Goal: Task Accomplishment & Management: Manage account settings

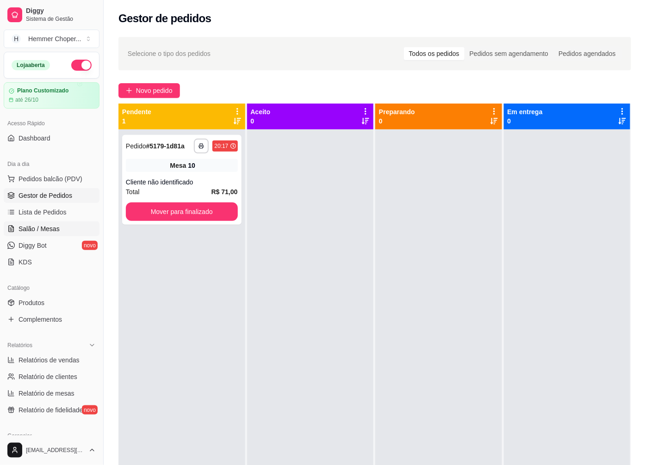
click at [39, 226] on span "Salão / Mesas" at bounding box center [39, 228] width 41 height 9
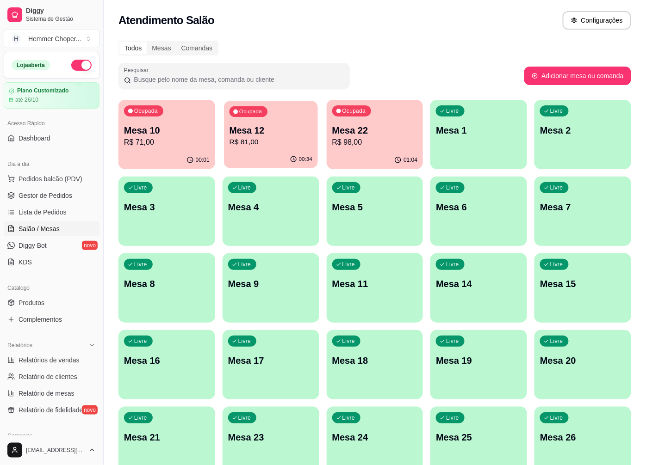
click at [276, 133] on p "Mesa 12" at bounding box center [270, 130] width 83 height 12
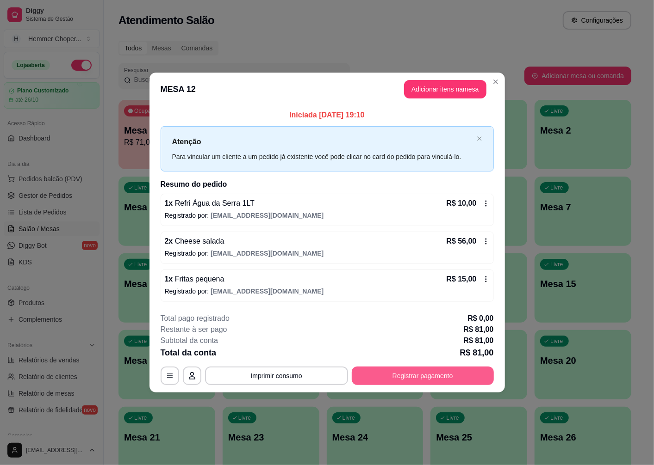
click at [414, 371] on button "Registrar pagamento" at bounding box center [423, 376] width 142 height 19
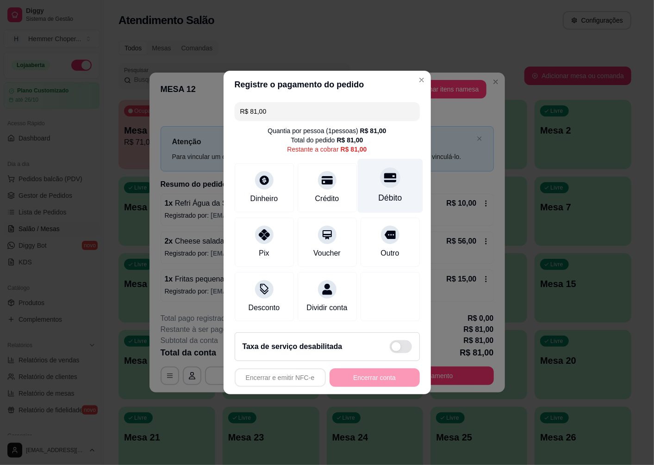
click at [381, 181] on div at bounding box center [390, 177] width 20 height 20
type input "R$ 0,00"
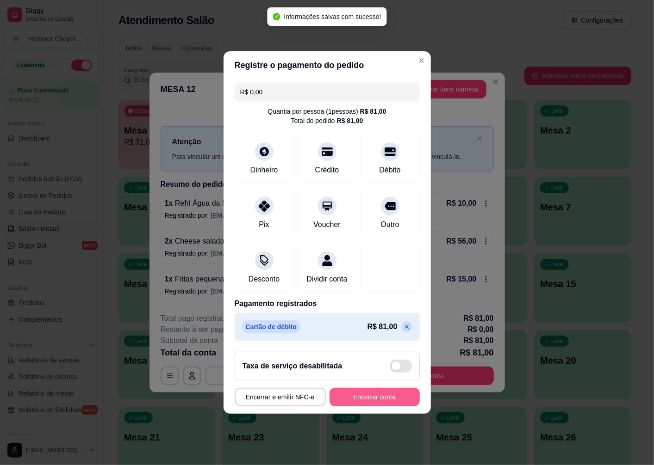
click at [366, 406] on button "Encerrar conta" at bounding box center [374, 397] width 90 height 19
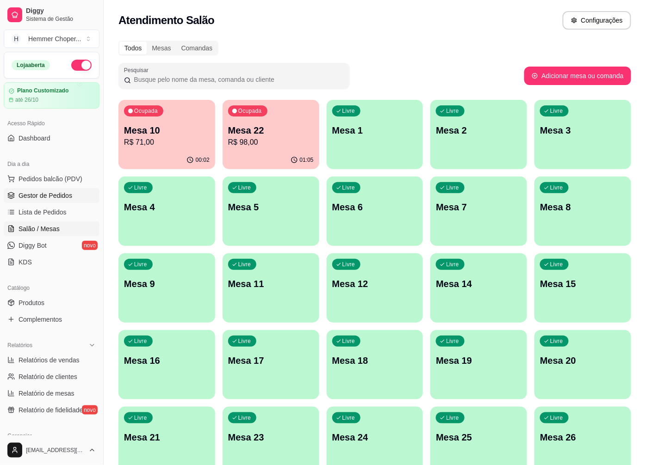
click at [53, 193] on span "Gestor de Pedidos" at bounding box center [46, 195] width 54 height 9
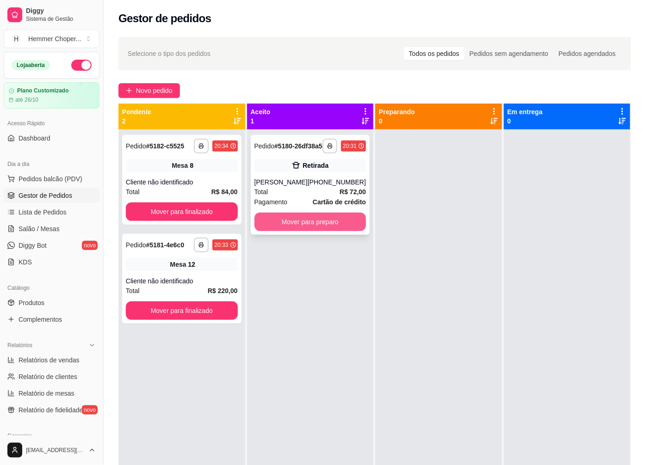
click at [297, 231] on button "Mover para preparo" at bounding box center [310, 222] width 112 height 19
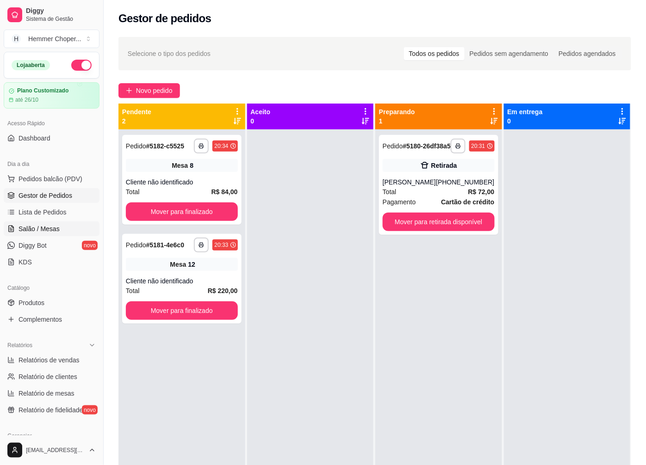
click at [47, 227] on span "Salão / Mesas" at bounding box center [39, 228] width 41 height 9
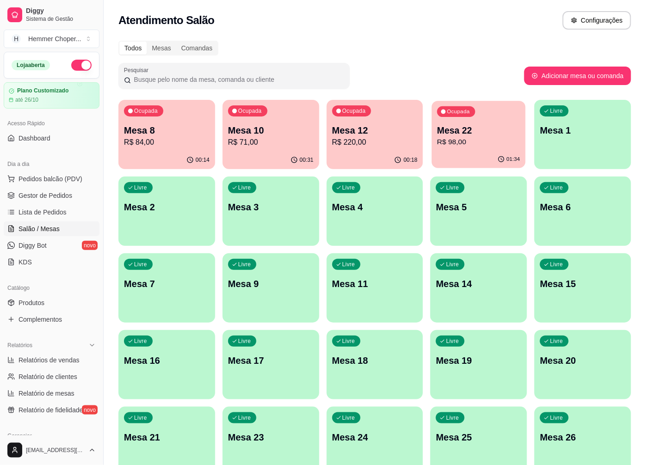
click at [474, 134] on p "Mesa 22" at bounding box center [478, 130] width 83 height 12
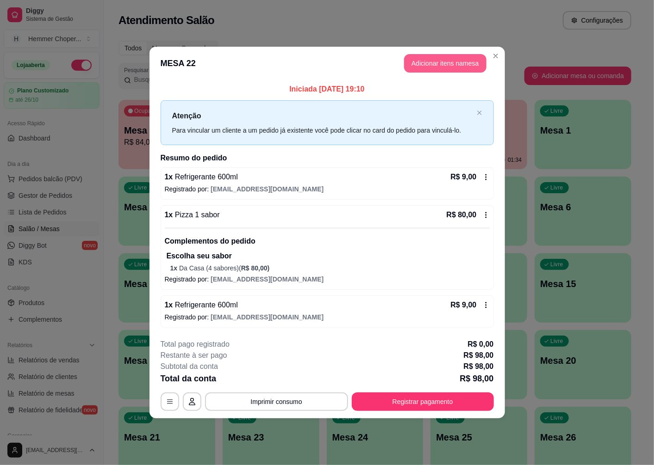
click at [443, 65] on button "Adicionar itens na mesa" at bounding box center [445, 63] width 82 height 19
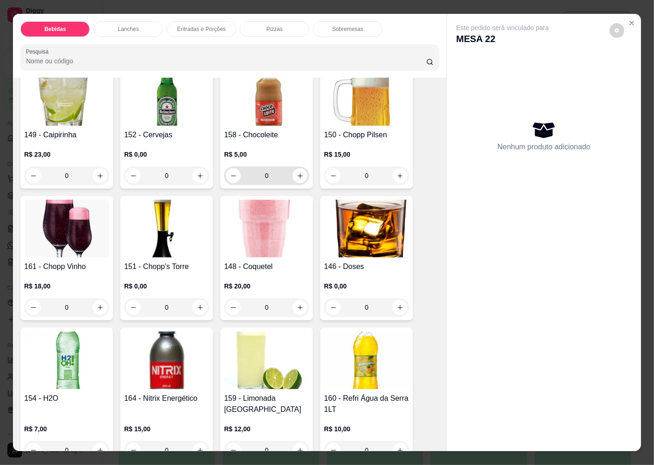
scroll to position [411, 0]
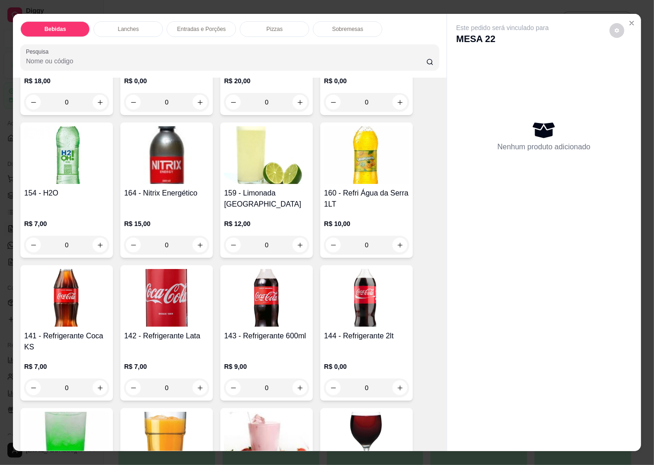
click at [174, 313] on img at bounding box center [166, 298] width 85 height 58
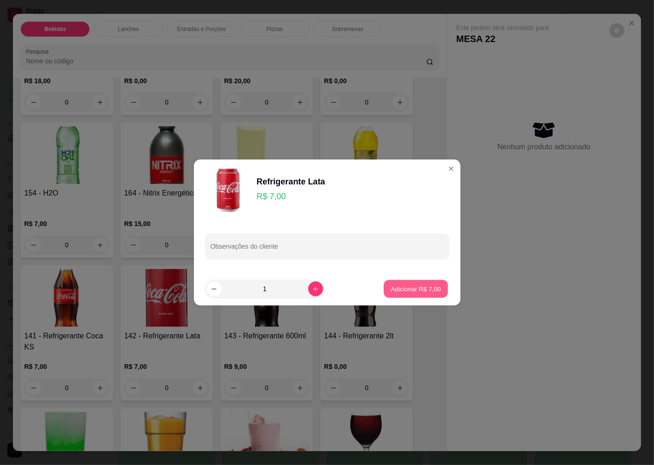
click at [391, 292] on p "Adicionar R$ 7,00" at bounding box center [416, 288] width 50 height 9
type input "1"
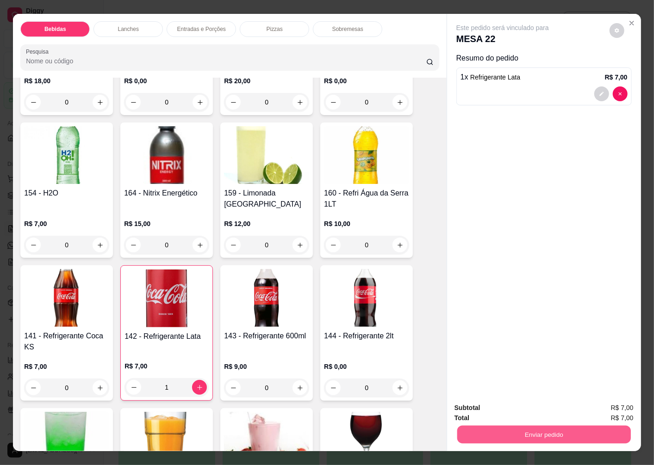
click at [546, 432] on button "Enviar pedido" at bounding box center [543, 435] width 173 height 18
click at [591, 403] on button "Enviar pedido" at bounding box center [609, 409] width 52 height 18
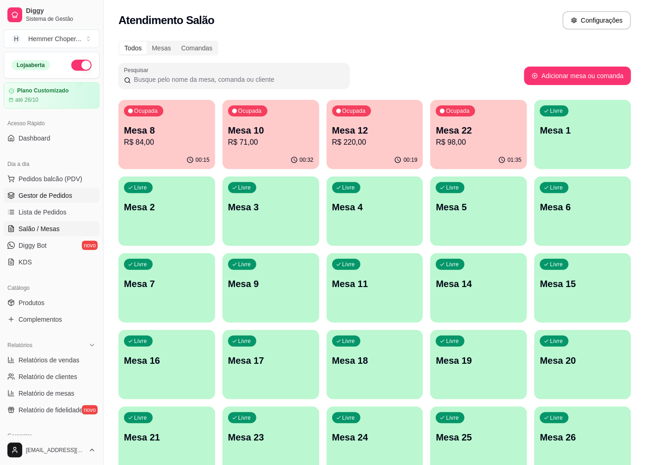
click at [49, 193] on span "Gestor de Pedidos" at bounding box center [46, 195] width 54 height 9
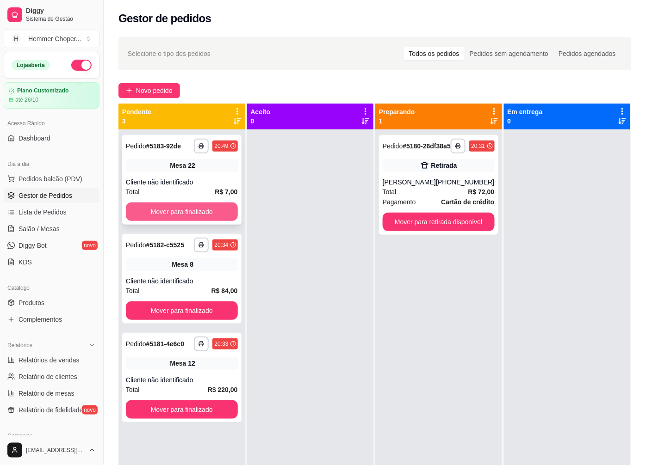
click at [169, 211] on button "Mover para finalizado" at bounding box center [182, 212] width 112 height 19
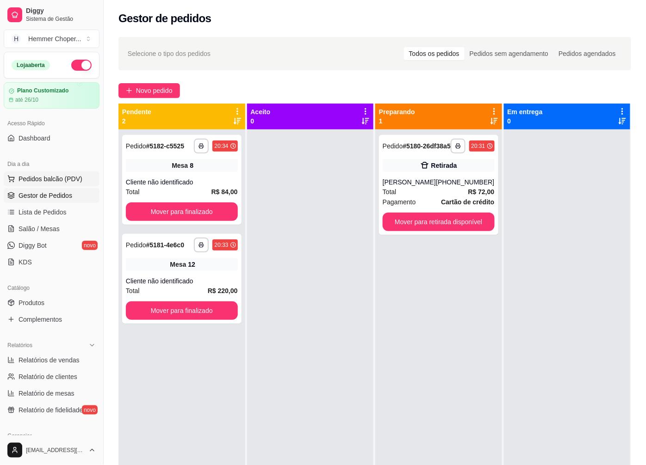
click at [59, 178] on span "Pedidos balcão (PDV)" at bounding box center [51, 178] width 64 height 9
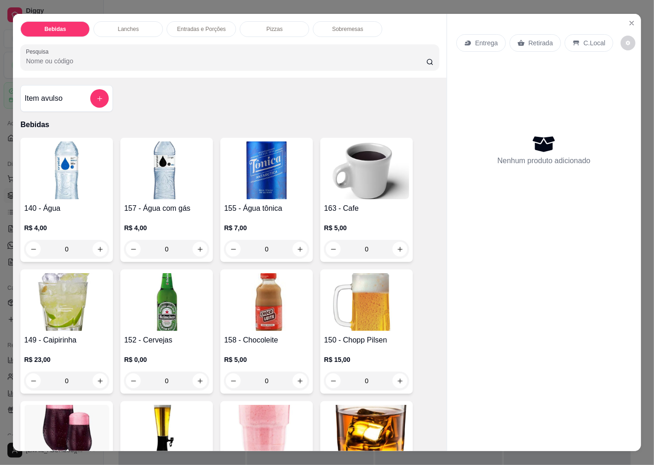
click at [528, 40] on p "Retirada" at bounding box center [540, 42] width 25 height 9
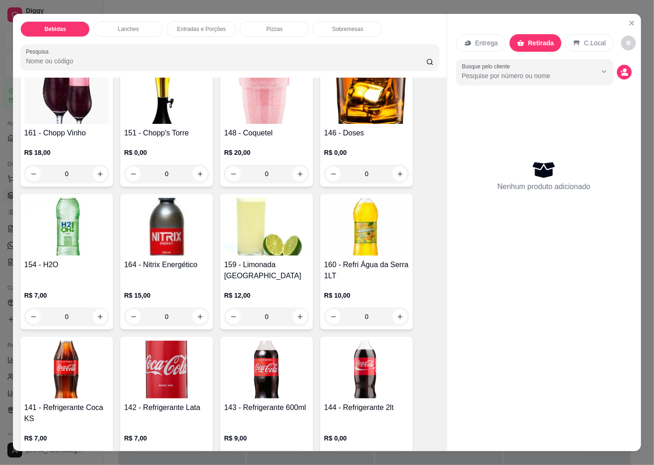
scroll to position [359, 0]
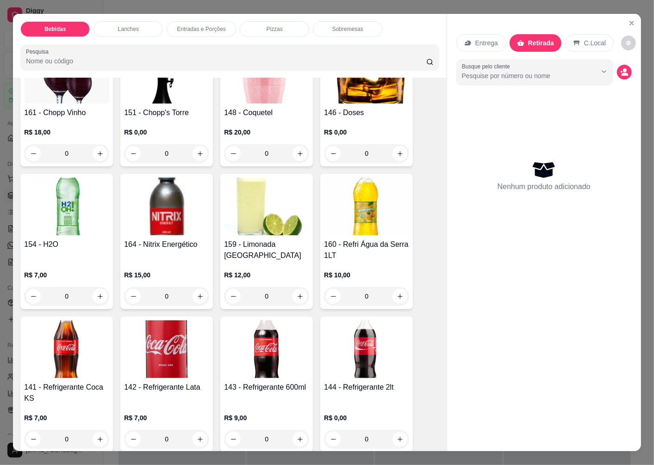
click at [159, 362] on img at bounding box center [166, 350] width 85 height 58
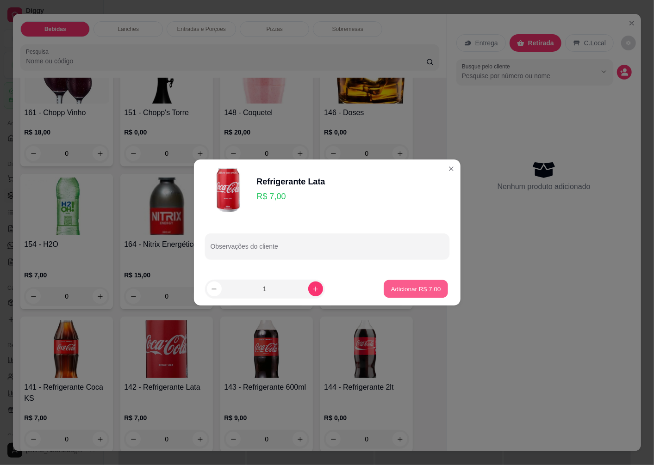
click at [426, 292] on p "Adicionar R$ 7,00" at bounding box center [416, 288] width 50 height 9
type input "1"
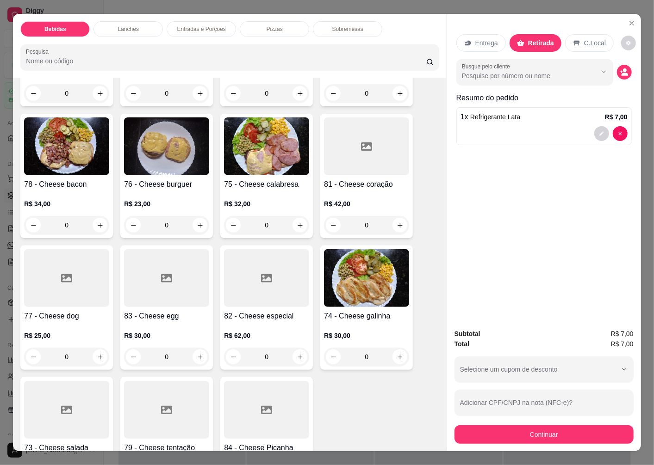
scroll to position [976, 0]
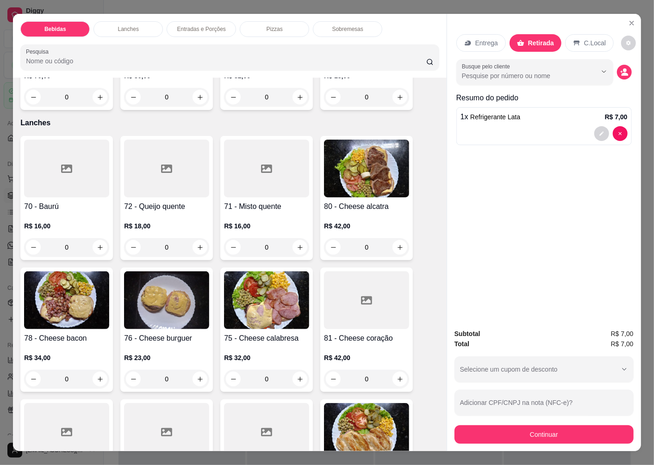
click at [62, 190] on div at bounding box center [66, 169] width 85 height 58
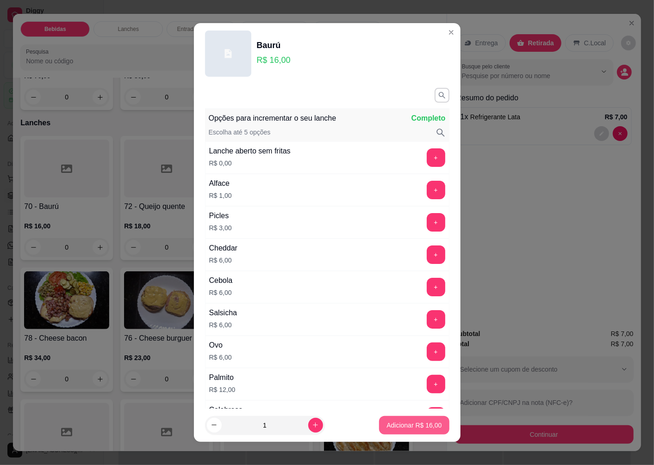
click at [387, 425] on p "Adicionar R$ 16,00" at bounding box center [413, 425] width 55 height 9
type input "1"
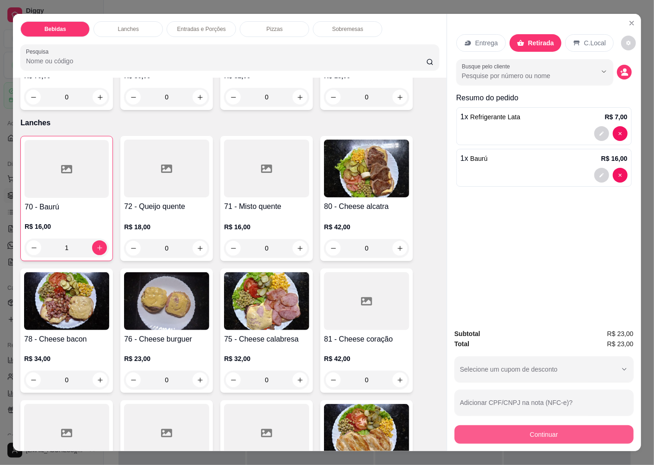
click at [539, 434] on button "Continuar" at bounding box center [543, 435] width 179 height 19
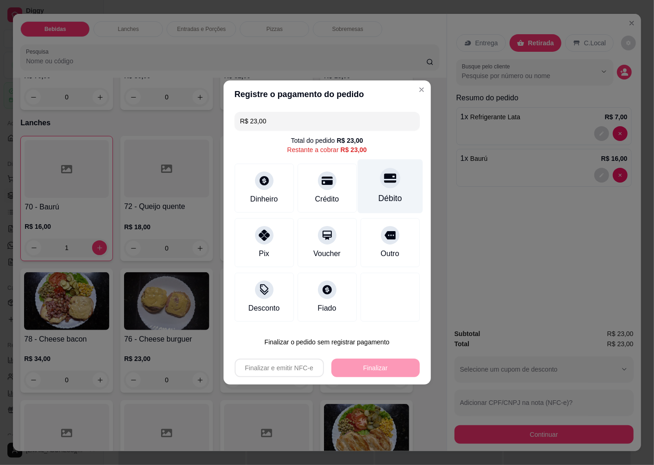
click at [387, 192] on div "Débito" at bounding box center [390, 198] width 24 height 12
type input "R$ 0,00"
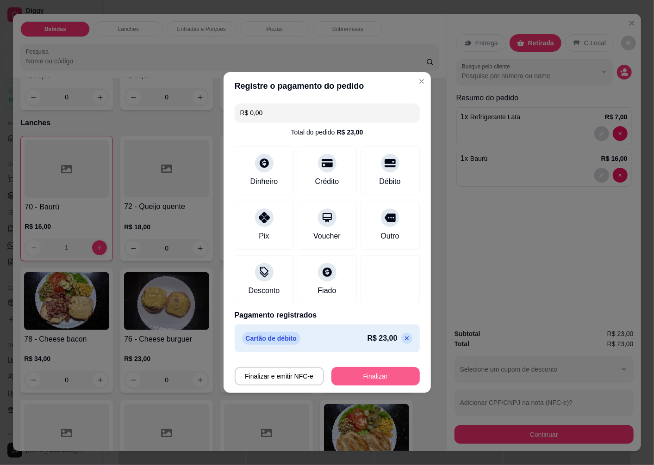
click at [360, 377] on button "Finalizar" at bounding box center [375, 376] width 88 height 19
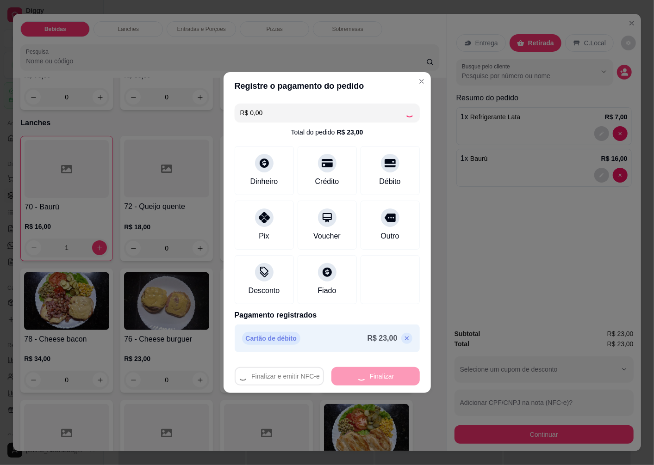
type input "0"
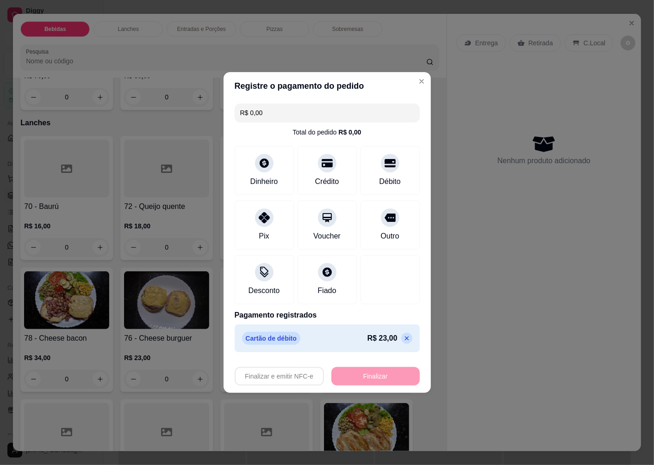
type input "-R$ 23,00"
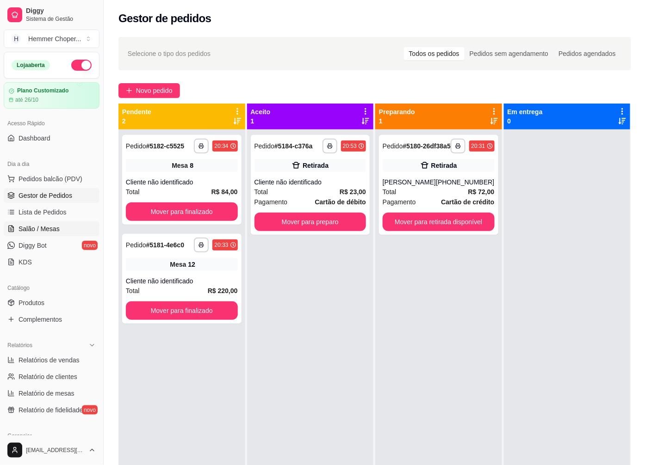
click at [37, 229] on span "Salão / Mesas" at bounding box center [39, 228] width 41 height 9
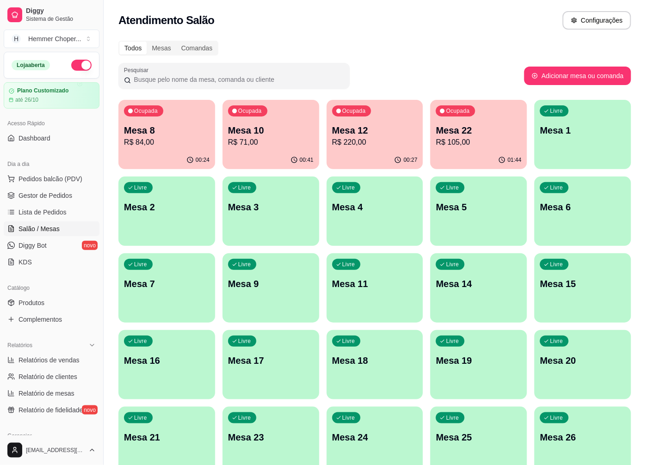
click at [265, 144] on p "R$ 71,00" at bounding box center [271, 142] width 86 height 11
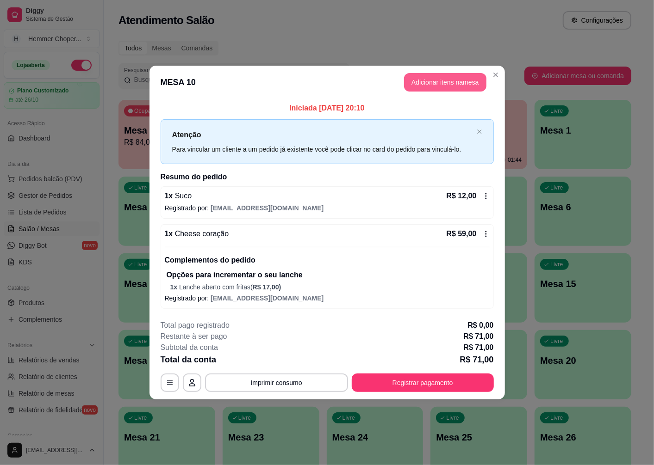
click at [451, 82] on button "Adicionar itens na mesa" at bounding box center [445, 82] width 82 height 19
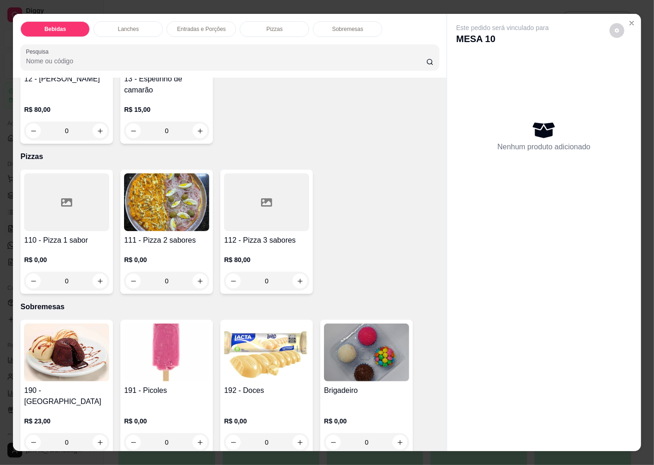
scroll to position [19, 0]
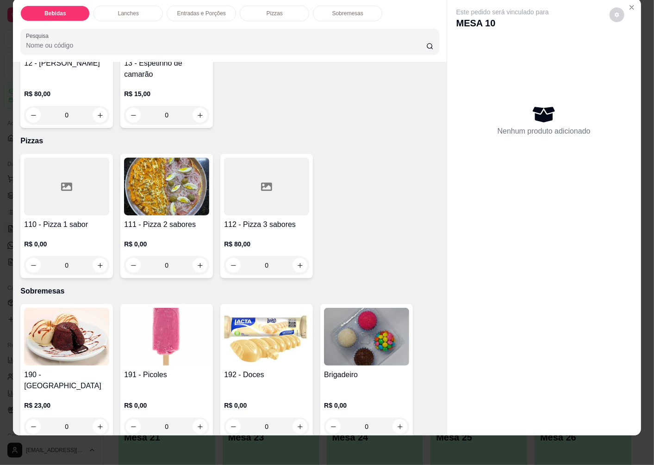
click at [255, 325] on img at bounding box center [266, 337] width 85 height 58
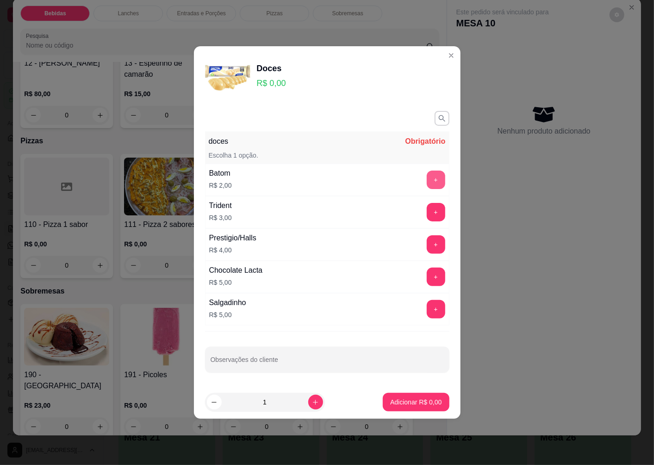
click at [428, 178] on button "+" at bounding box center [435, 180] width 19 height 19
click at [400, 408] on button "Adicionar R$ 2,00" at bounding box center [416, 402] width 66 height 19
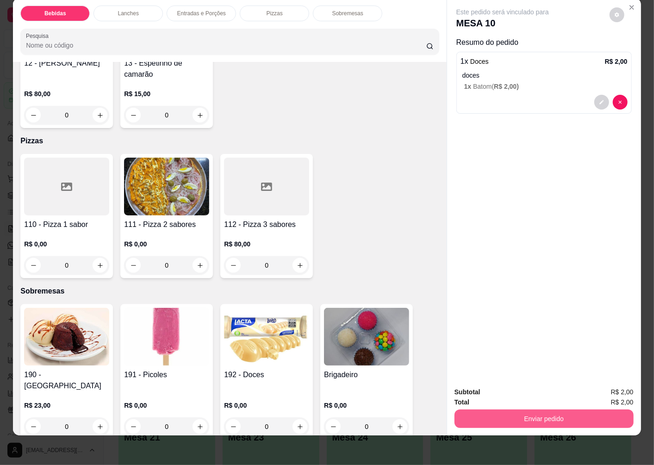
click at [502, 415] on button "Enviar pedido" at bounding box center [543, 419] width 179 height 19
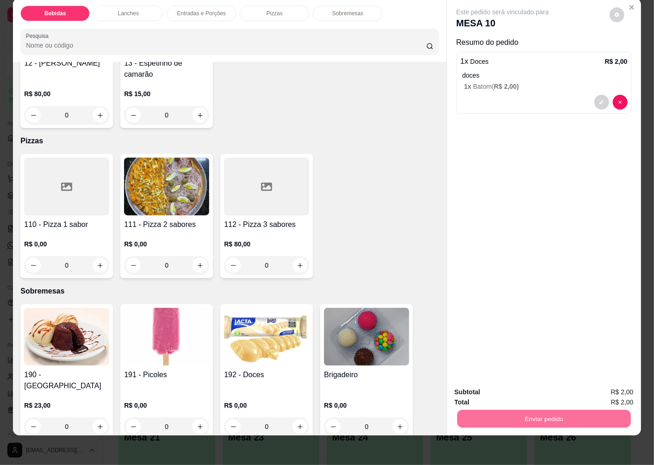
click at [624, 382] on button "Enviar pedido" at bounding box center [609, 388] width 51 height 17
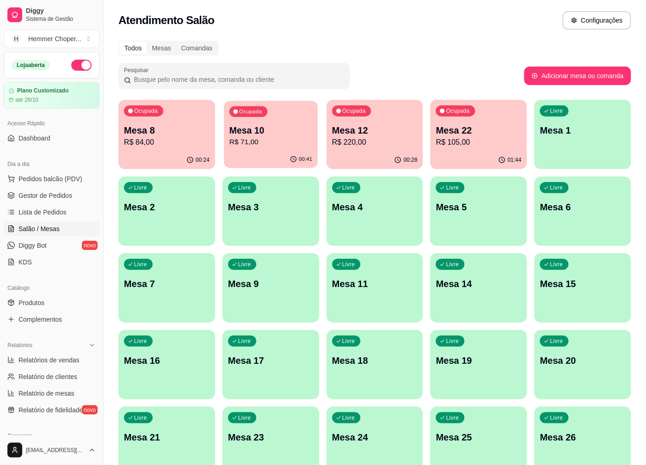
click at [262, 149] on div "Ocupada Mesa 10 R$ 71,00" at bounding box center [271, 126] width 94 height 50
click at [61, 195] on span "Gestor de Pedidos" at bounding box center [46, 195] width 54 height 9
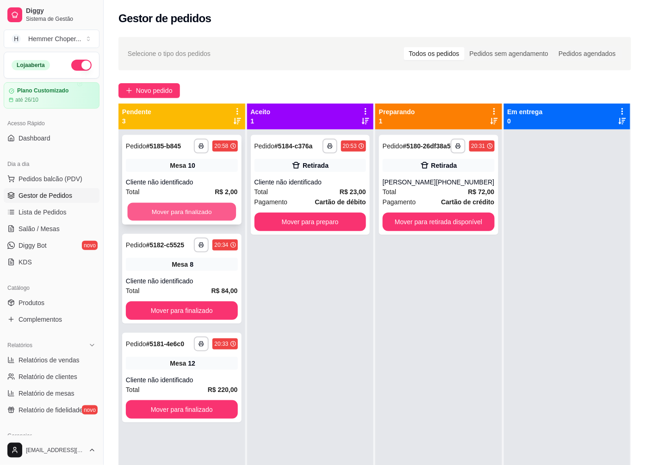
click at [184, 212] on button "Mover para finalizado" at bounding box center [182, 212] width 108 height 18
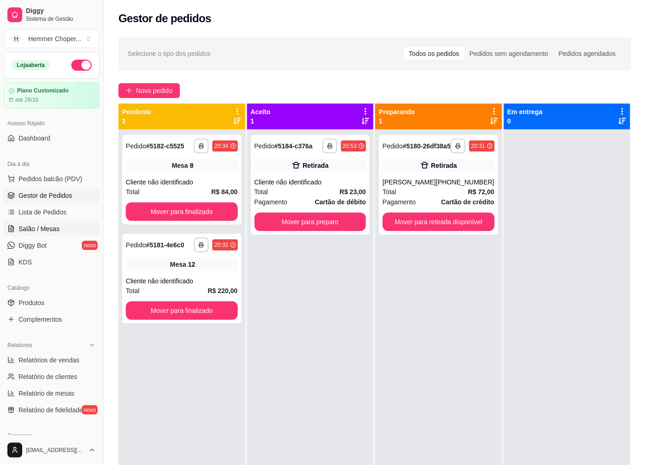
click at [49, 228] on span "Salão / Mesas" at bounding box center [39, 228] width 41 height 9
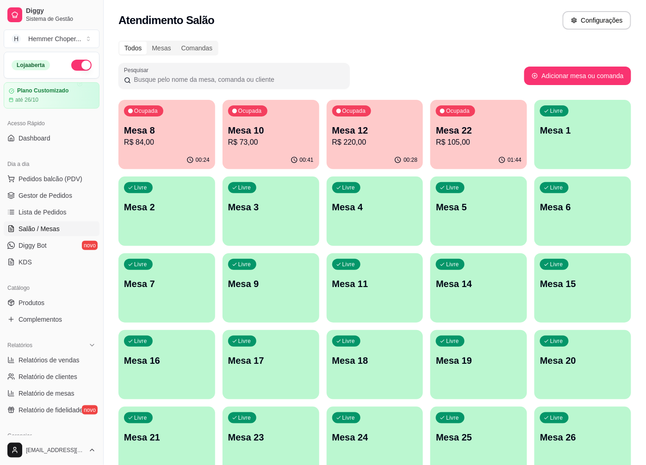
click at [366, 149] on div "Ocupada Mesa 12 R$ 220,00" at bounding box center [375, 125] width 97 height 51
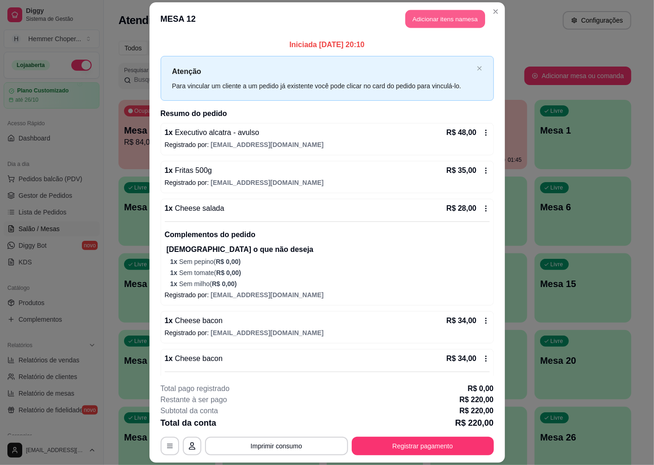
click at [428, 21] on button "Adicionar itens na mesa" at bounding box center [445, 19] width 80 height 18
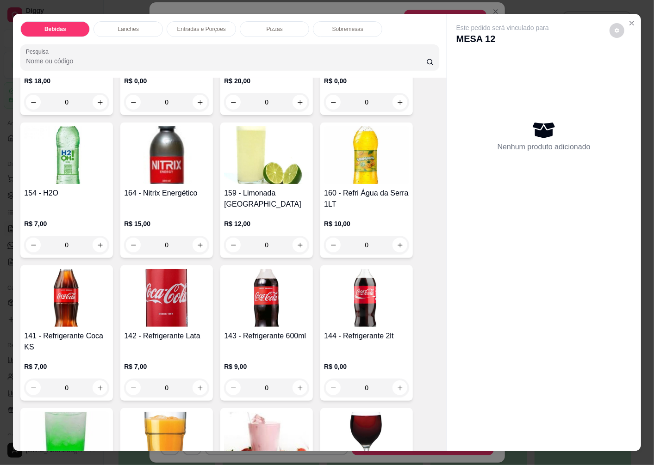
scroll to position [565, 0]
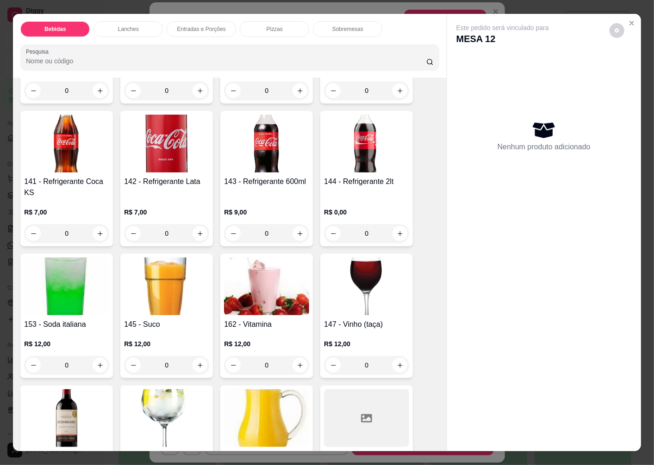
click at [270, 160] on img at bounding box center [266, 144] width 85 height 58
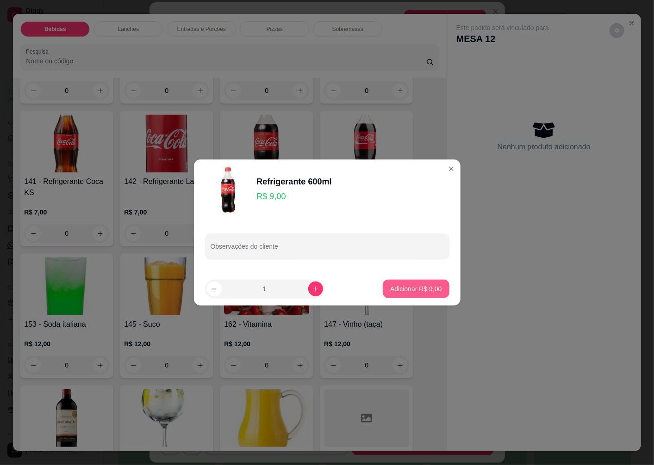
click at [401, 290] on p "Adicionar R$ 9,00" at bounding box center [415, 288] width 51 height 9
type input "1"
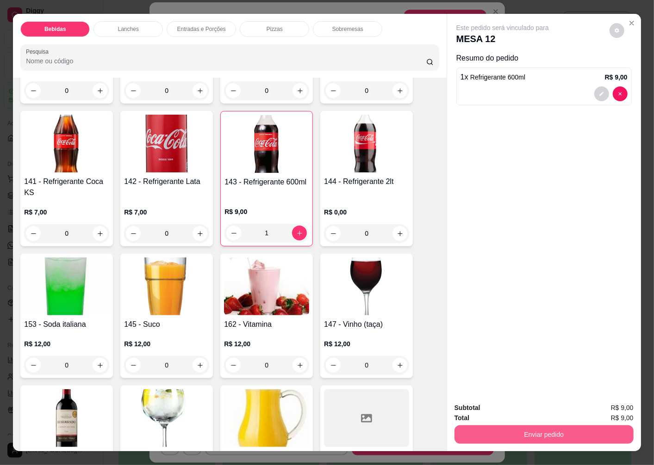
click at [530, 433] on button "Enviar pedido" at bounding box center [543, 435] width 179 height 19
click at [594, 408] on button "Enviar pedido" at bounding box center [609, 408] width 51 height 17
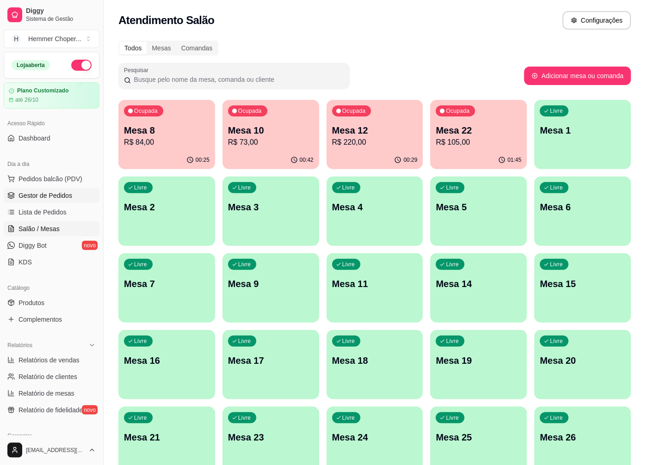
click at [54, 197] on span "Gestor de Pedidos" at bounding box center [46, 195] width 54 height 9
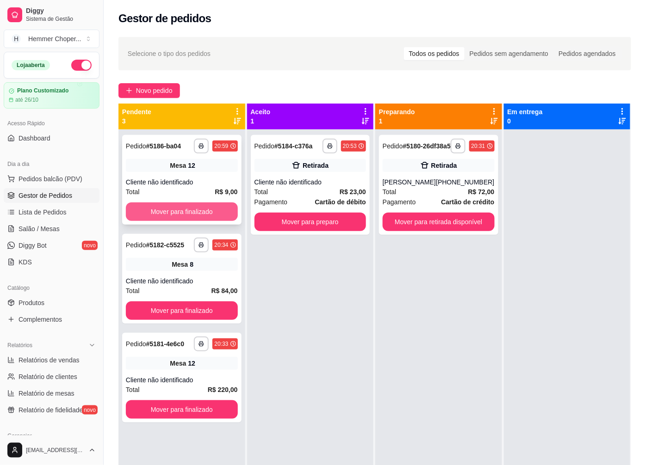
click at [200, 210] on button "Mover para finalizado" at bounding box center [182, 212] width 112 height 19
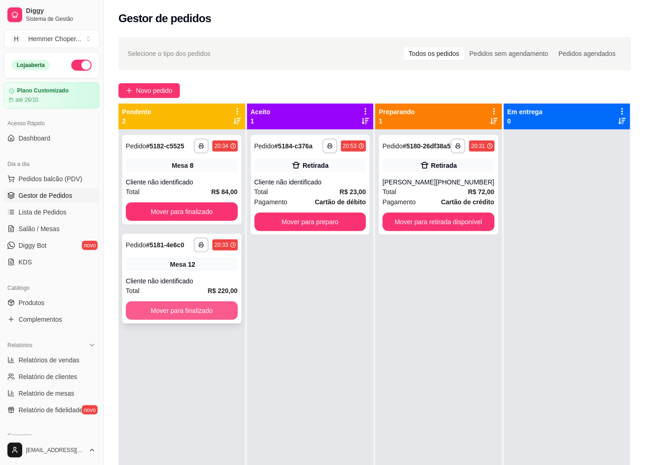
click at [177, 309] on button "Mover para finalizado" at bounding box center [182, 311] width 112 height 19
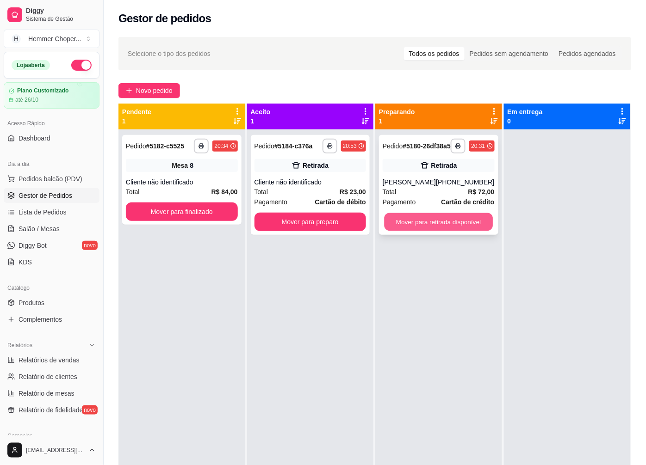
click at [429, 224] on button "Mover para retirada disponível" at bounding box center [438, 222] width 108 height 18
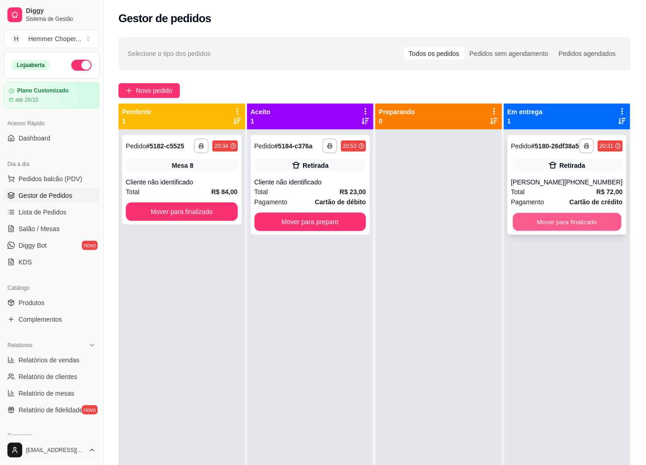
click at [556, 231] on button "Mover para finalizado" at bounding box center [567, 222] width 108 height 18
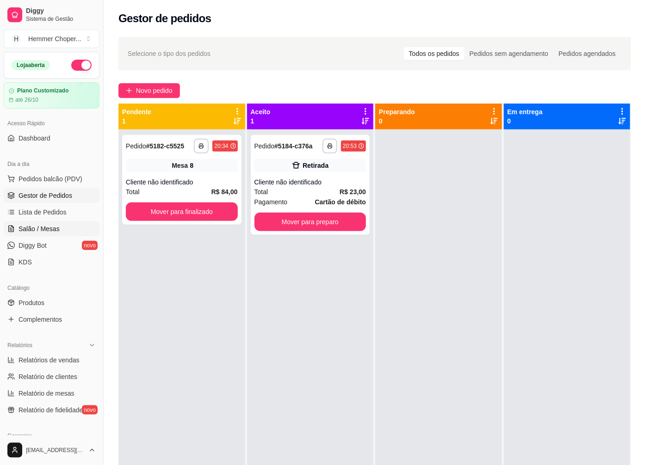
click at [49, 229] on span "Salão / Mesas" at bounding box center [39, 228] width 41 height 9
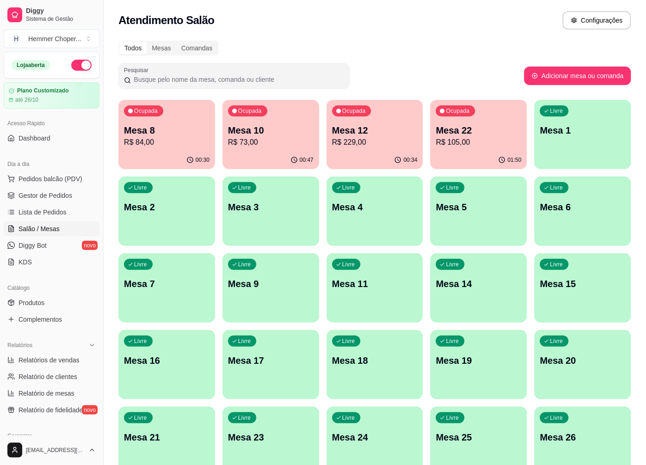
click at [473, 142] on p "R$ 105,00" at bounding box center [479, 142] width 86 height 11
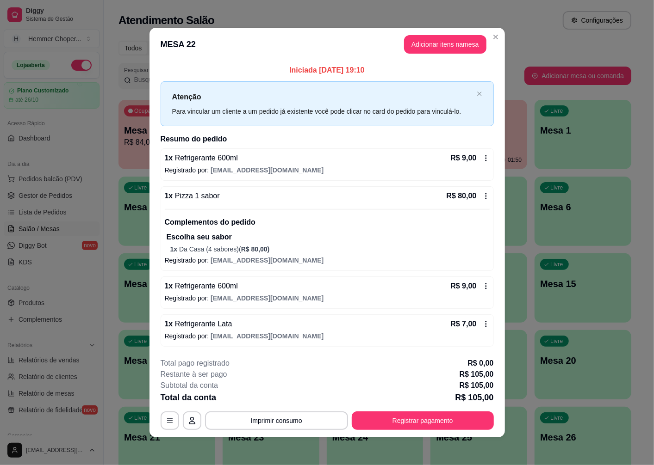
scroll to position [2, 0]
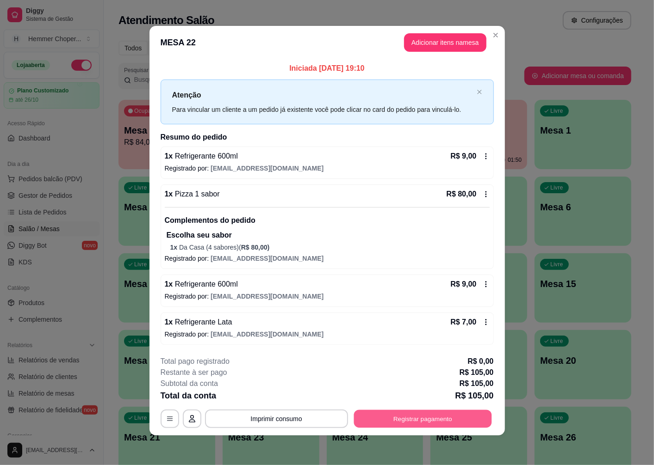
click at [412, 421] on button "Registrar pagamento" at bounding box center [422, 419] width 138 height 18
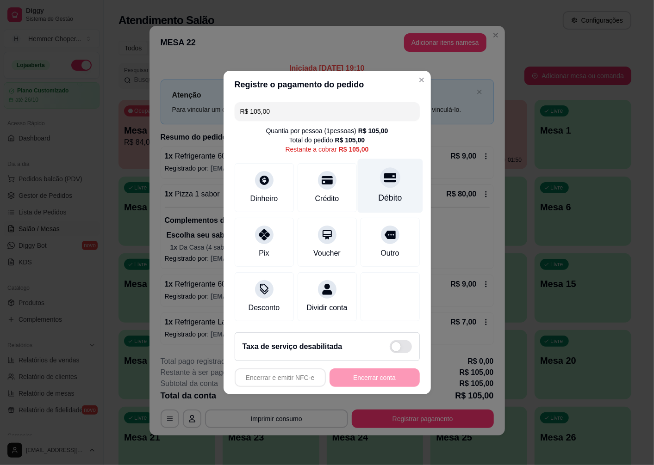
click at [385, 176] on icon at bounding box center [389, 178] width 12 height 12
type input "R$ 0,00"
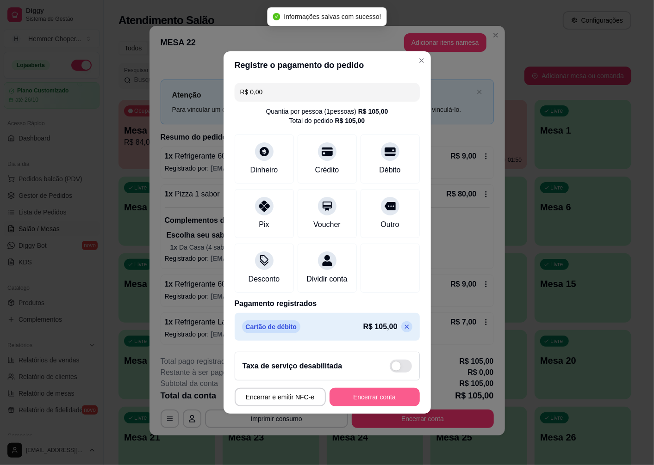
click at [354, 406] on button "Encerrar conta" at bounding box center [374, 397] width 90 height 19
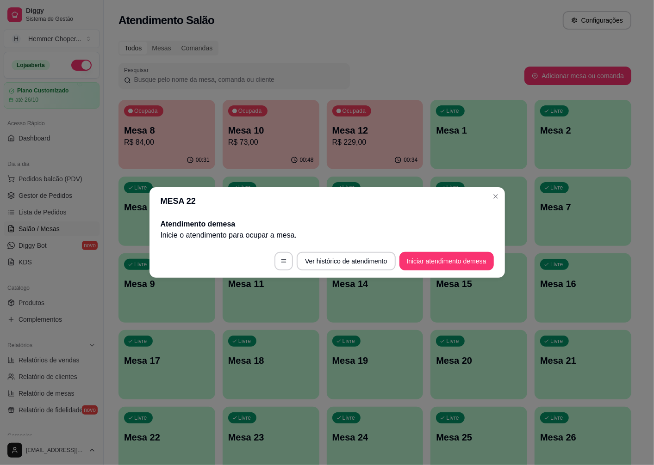
scroll to position [0, 0]
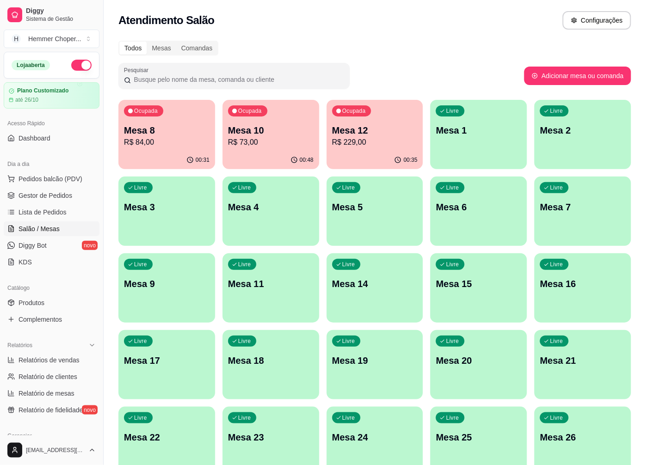
click at [371, 134] on p "Mesa 12" at bounding box center [375, 130] width 86 height 13
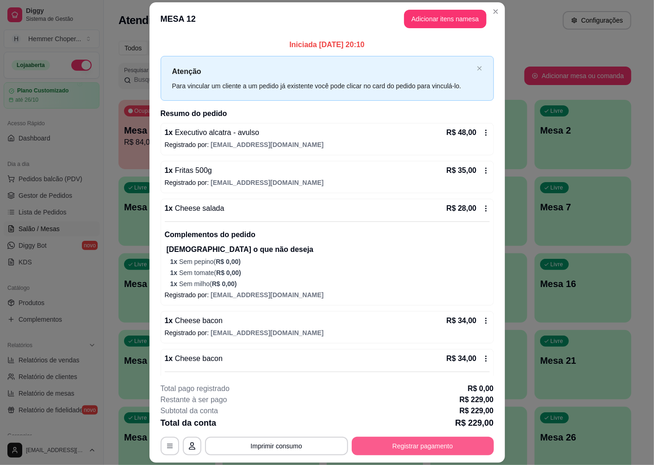
click at [408, 449] on button "Registrar pagamento" at bounding box center [423, 446] width 142 height 19
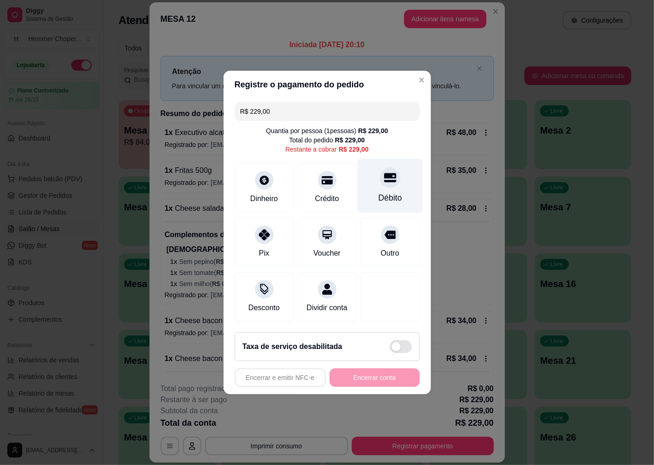
click at [386, 192] on div "Débito" at bounding box center [390, 198] width 24 height 12
type input "R$ 0,00"
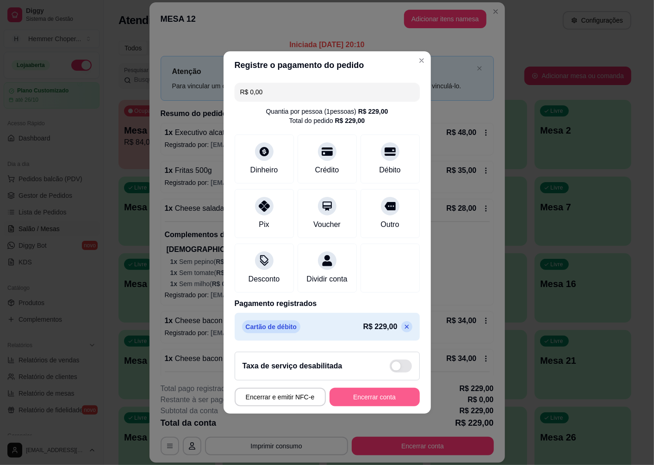
click at [358, 401] on button "Encerrar conta" at bounding box center [374, 397] width 90 height 19
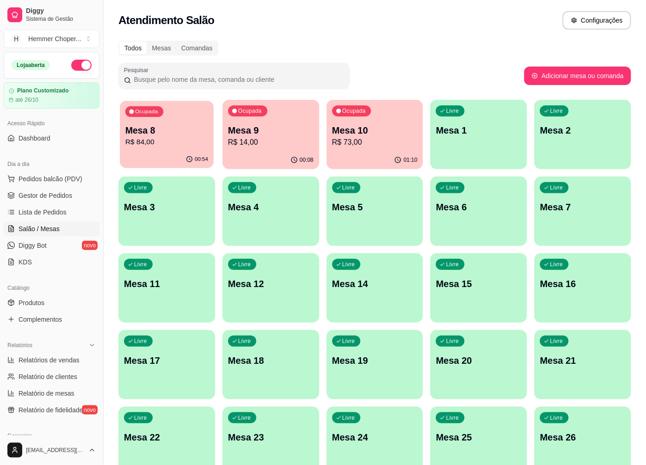
click at [153, 140] on p "R$ 84,00" at bounding box center [166, 142] width 83 height 11
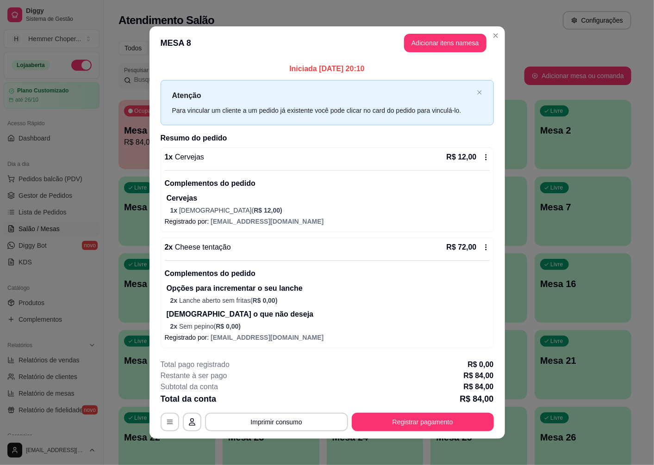
scroll to position [3, 0]
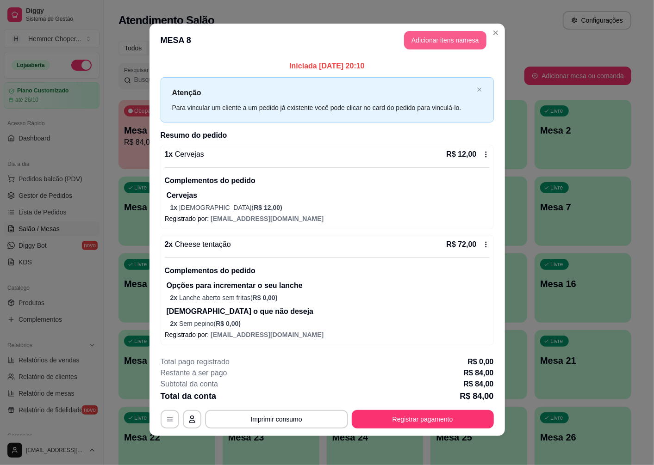
click at [442, 43] on button "Adicionar itens na mesa" at bounding box center [445, 40] width 82 height 19
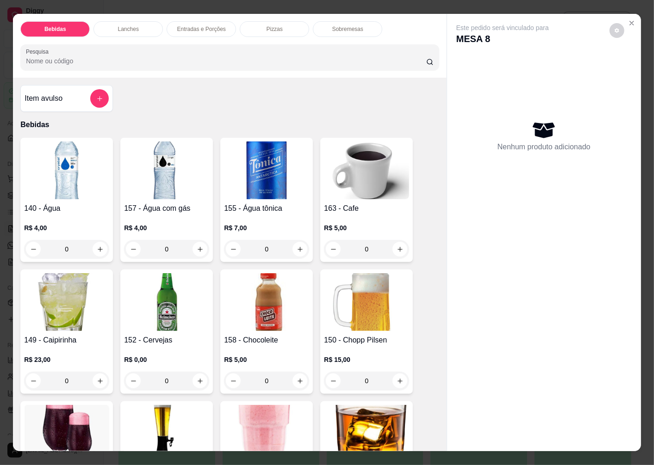
scroll to position [103, 0]
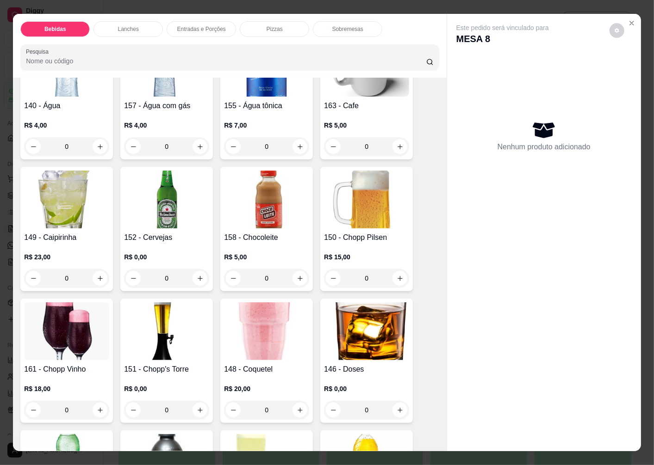
click at [176, 226] on div "152 - Cervejas R$ 0,00 0" at bounding box center [166, 229] width 93 height 124
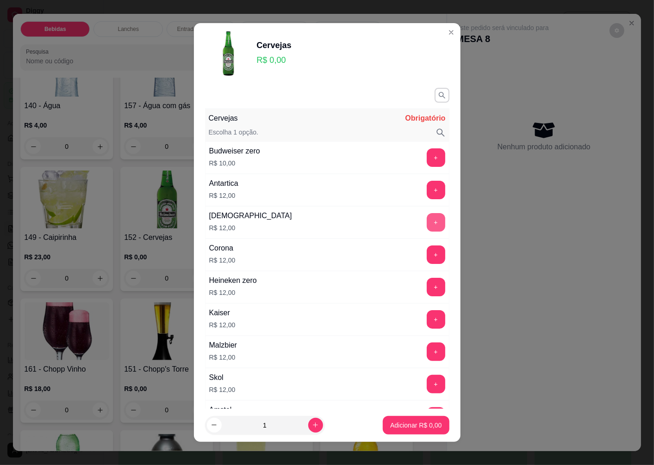
click at [426, 222] on button "+" at bounding box center [435, 222] width 19 height 19
click at [312, 427] on icon "increase-product-quantity" at bounding box center [315, 425] width 7 height 7
type input "2"
click at [402, 430] on button "Adicionar R$ 24,00" at bounding box center [414, 425] width 70 height 19
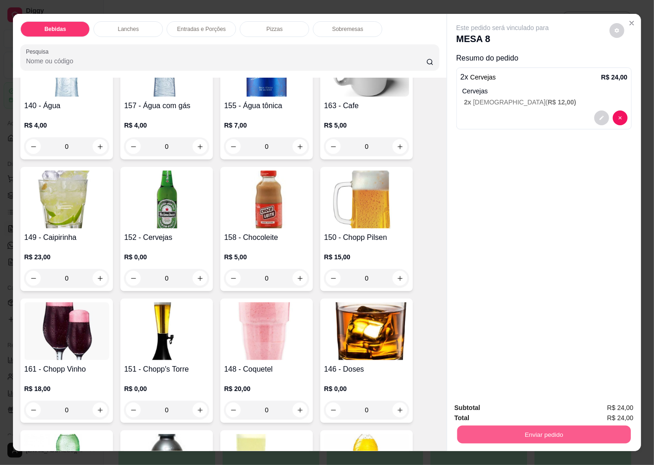
click at [500, 432] on button "Enviar pedido" at bounding box center [543, 435] width 173 height 18
click at [593, 405] on button "Enviar pedido" at bounding box center [609, 409] width 52 height 18
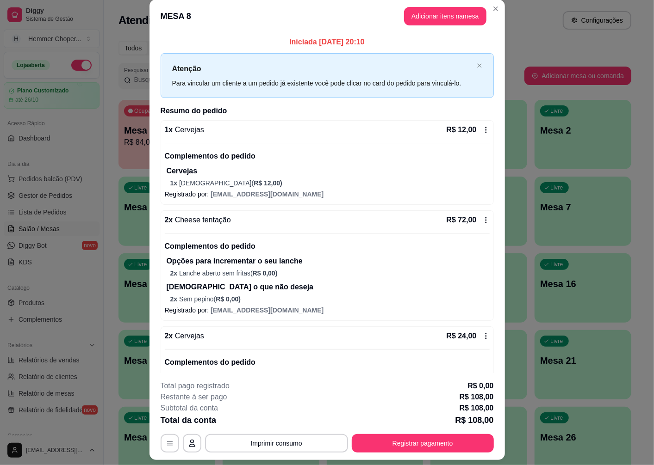
scroll to position [0, 0]
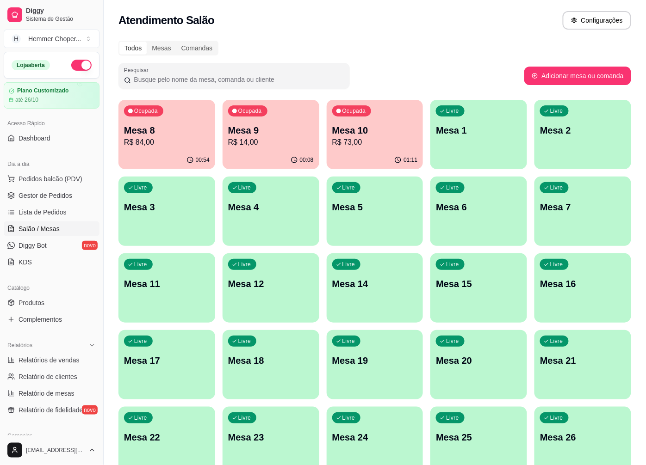
click at [53, 196] on span "Gestor de Pedidos" at bounding box center [46, 195] width 54 height 9
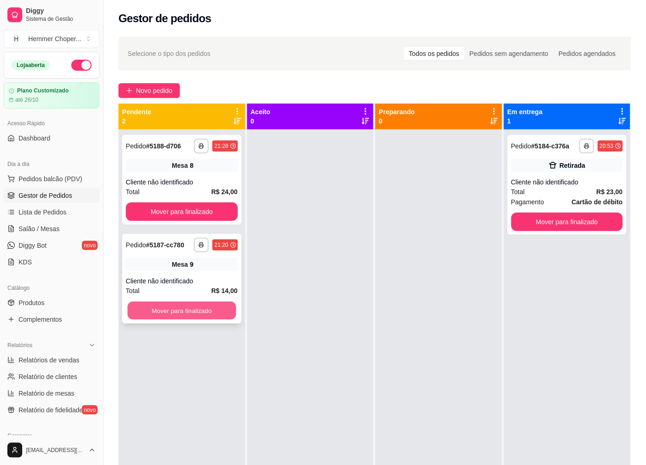
click at [173, 309] on button "Mover para finalizado" at bounding box center [182, 311] width 108 height 18
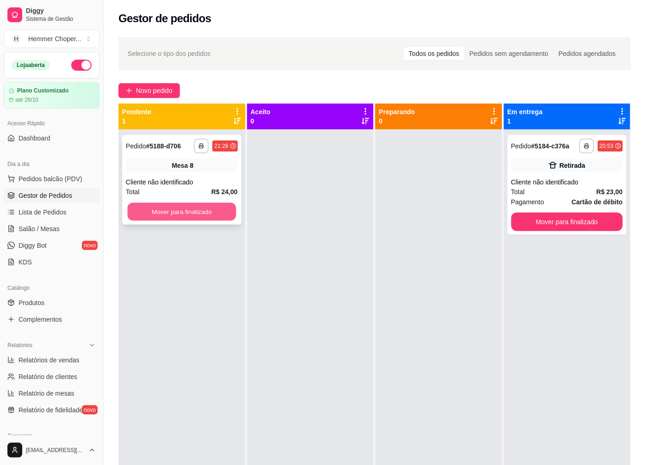
click at [185, 204] on button "Mover para finalizado" at bounding box center [182, 212] width 108 height 18
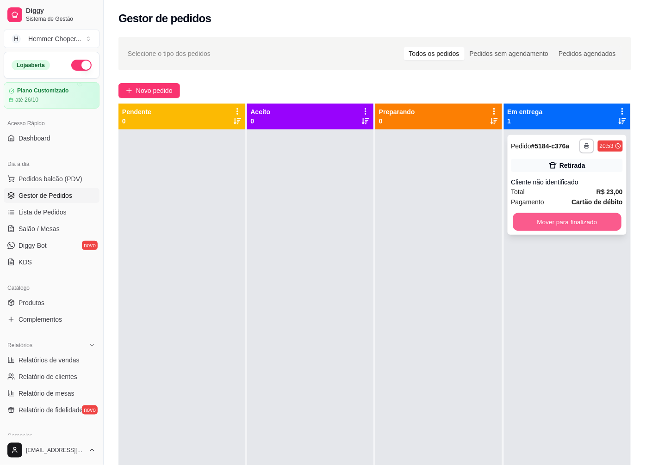
click at [571, 225] on button "Mover para finalizado" at bounding box center [567, 222] width 108 height 18
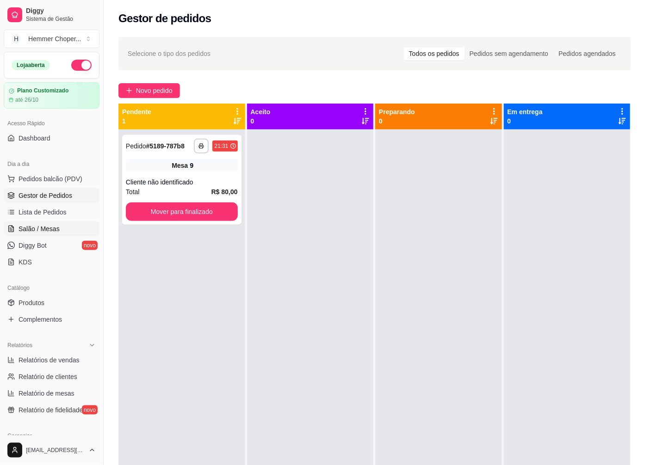
click at [38, 233] on span "Salão / Mesas" at bounding box center [39, 228] width 41 height 9
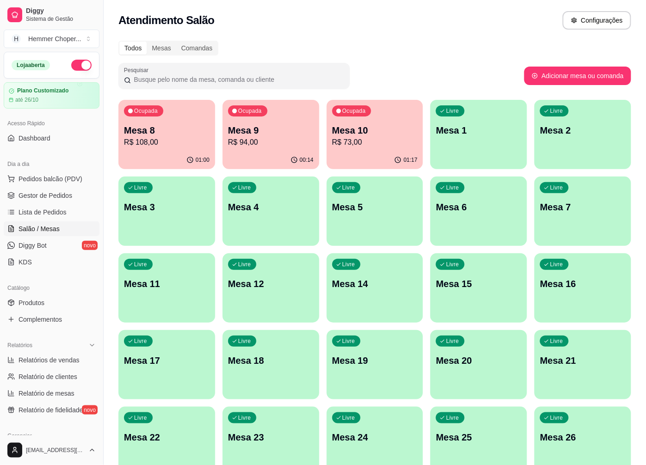
click at [284, 131] on p "Mesa 9" at bounding box center [271, 130] width 86 height 13
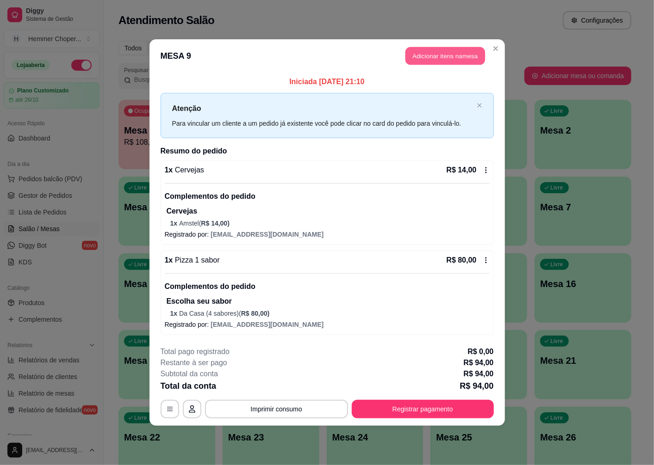
click at [441, 51] on button "Adicionar itens na mesa" at bounding box center [445, 56] width 80 height 18
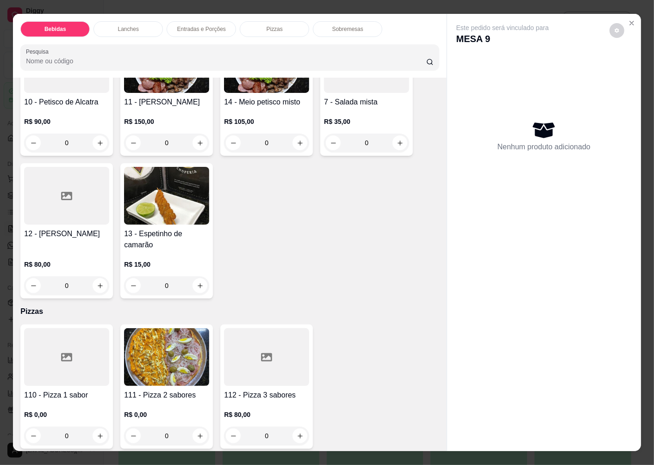
scroll to position [2057, 0]
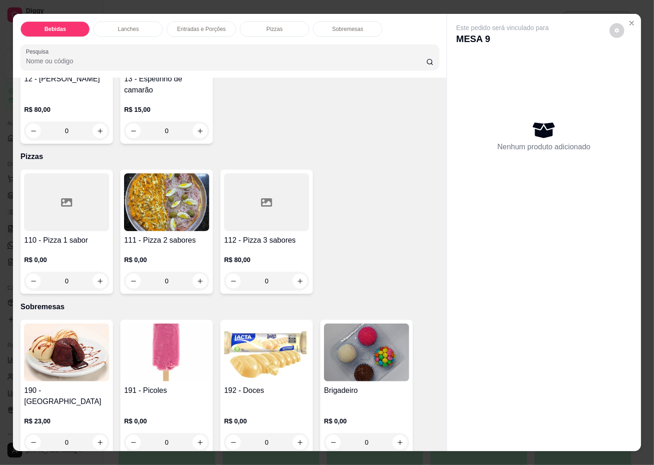
click at [251, 364] on img at bounding box center [266, 353] width 85 height 58
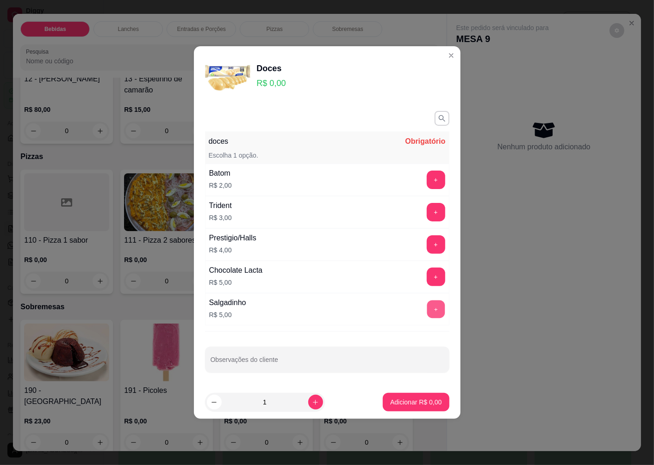
click at [426, 310] on button "+" at bounding box center [435, 310] width 18 height 18
click at [395, 404] on p "Adicionar R$ 5,00" at bounding box center [415, 402] width 51 height 9
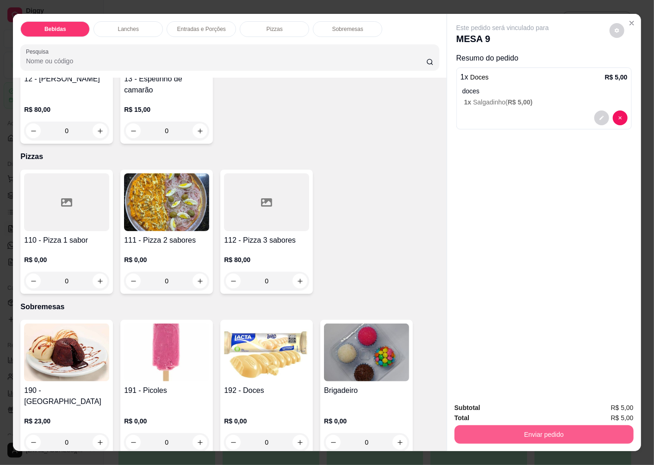
click at [494, 428] on button "Enviar pedido" at bounding box center [543, 435] width 179 height 19
click at [599, 408] on button "Enviar pedido" at bounding box center [609, 409] width 52 height 18
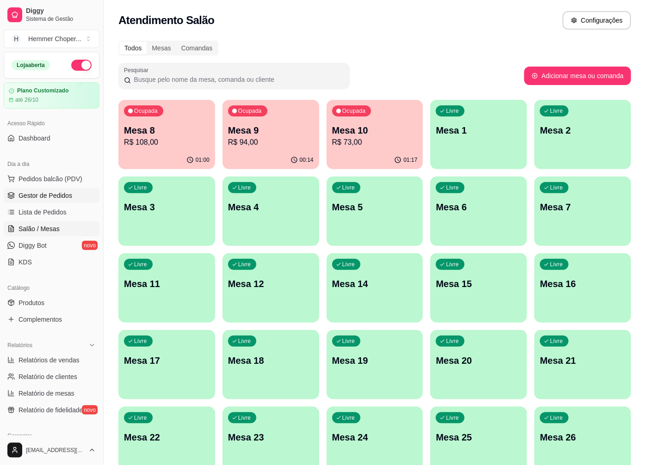
click at [43, 199] on span "Gestor de Pedidos" at bounding box center [46, 195] width 54 height 9
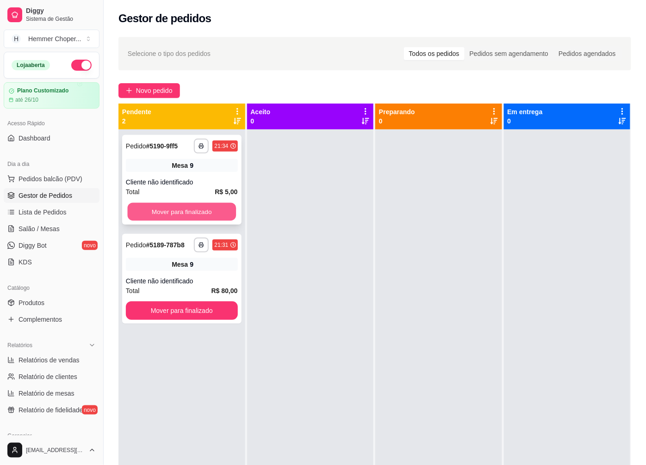
click at [180, 211] on button "Mover para finalizado" at bounding box center [182, 212] width 108 height 18
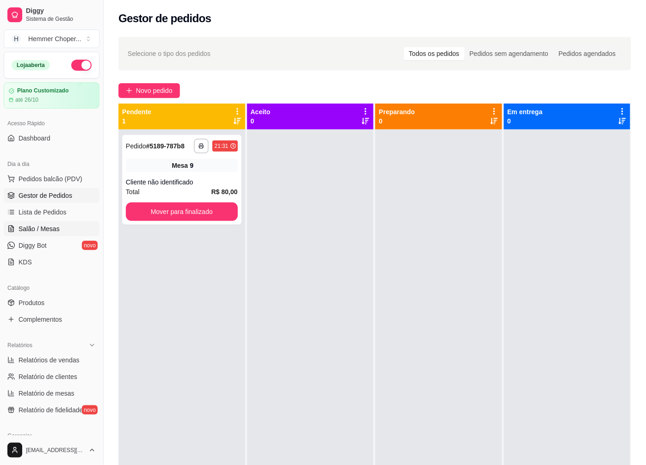
click at [54, 225] on span "Salão / Mesas" at bounding box center [39, 228] width 41 height 9
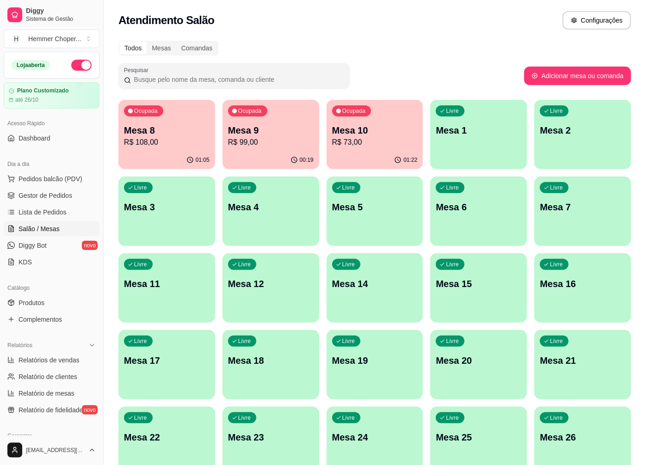
click at [172, 133] on p "Mesa 8" at bounding box center [167, 130] width 86 height 13
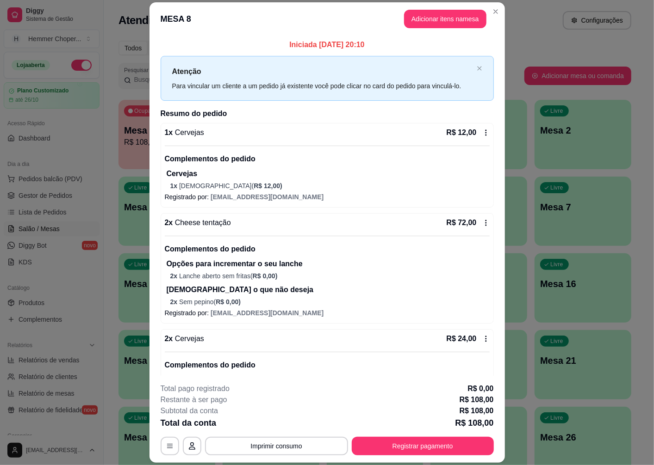
scroll to position [42, 0]
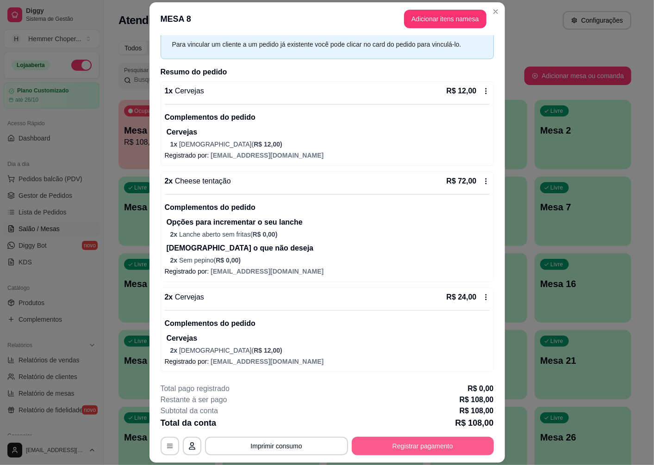
click at [385, 445] on button "Registrar pagamento" at bounding box center [423, 446] width 142 height 19
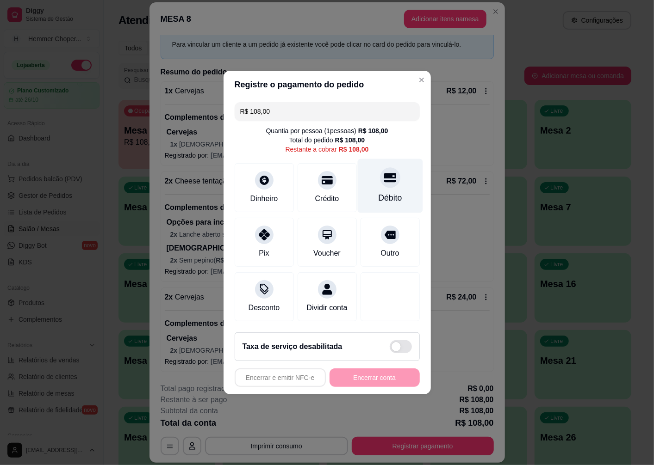
click at [383, 177] on icon at bounding box center [389, 177] width 12 height 9
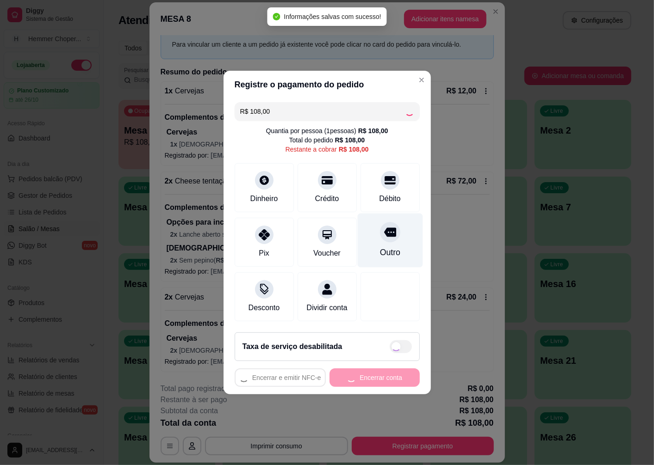
type input "R$ 0,00"
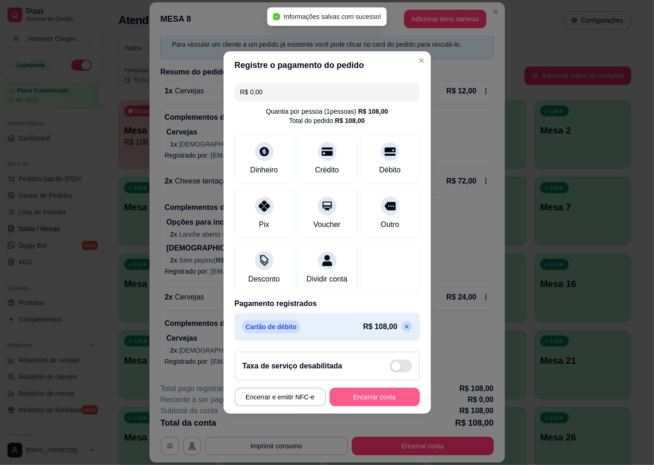
click at [389, 406] on button "Encerrar conta" at bounding box center [374, 397] width 90 height 19
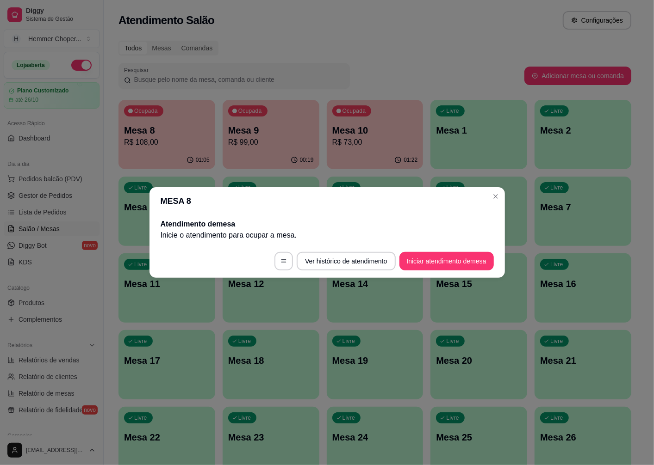
scroll to position [0, 0]
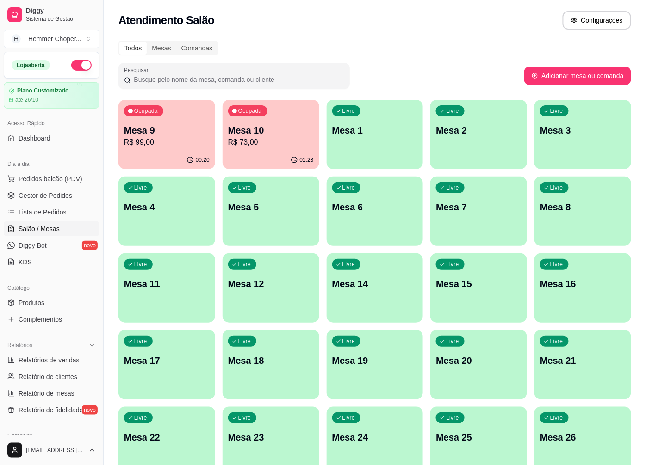
click at [264, 145] on p "R$ 73,00" at bounding box center [271, 142] width 86 height 11
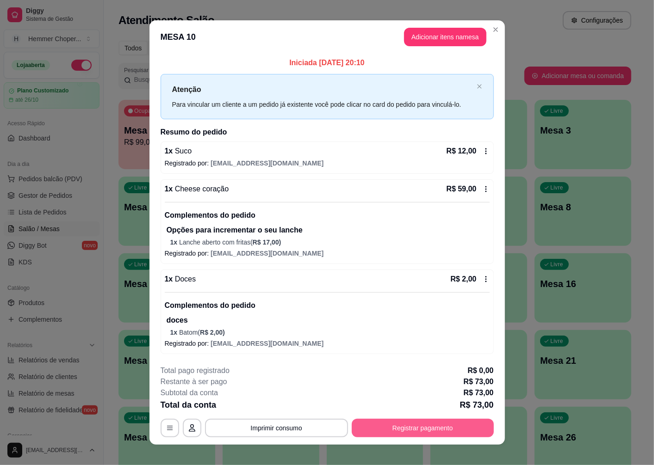
click at [417, 429] on button "Registrar pagamento" at bounding box center [423, 428] width 142 height 19
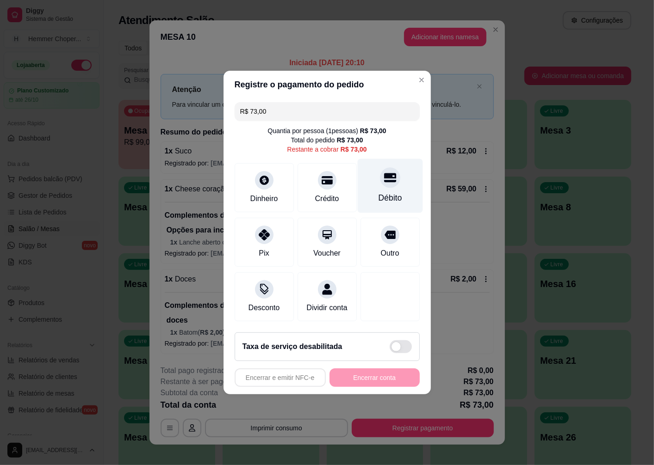
click at [386, 179] on icon at bounding box center [389, 177] width 12 height 9
type input "R$ 0,00"
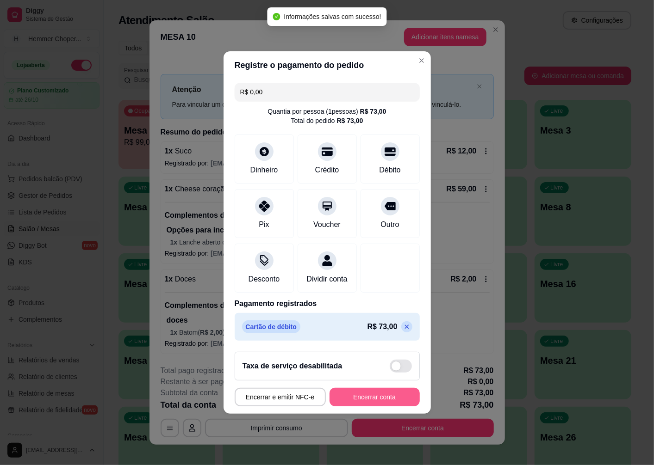
click at [356, 399] on button "Encerrar conta" at bounding box center [374, 397] width 90 height 19
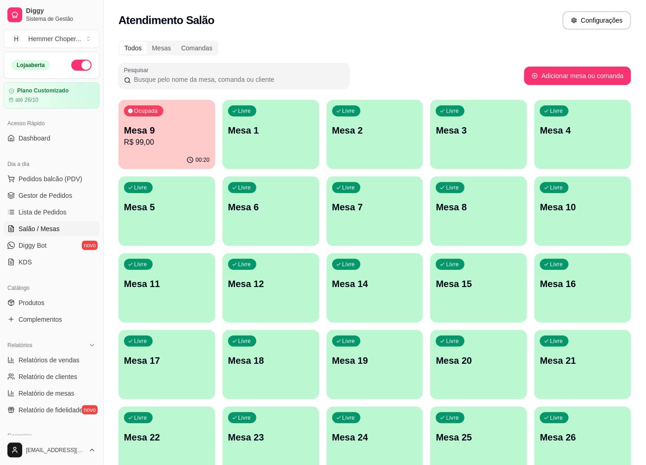
click at [177, 147] on p "R$ 99,00" at bounding box center [167, 142] width 86 height 11
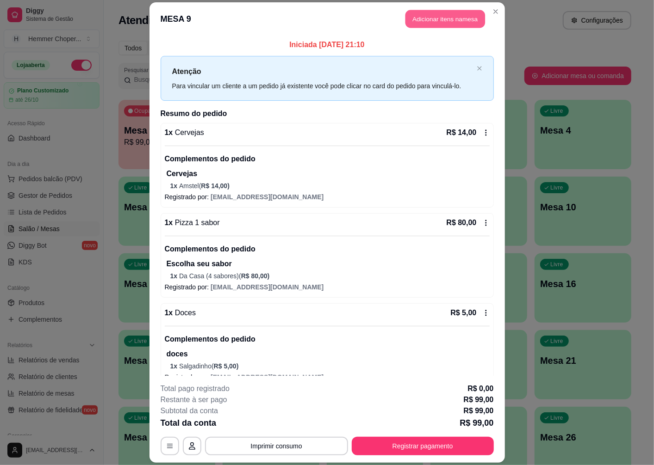
click at [450, 19] on button "Adicionar itens na mesa" at bounding box center [445, 19] width 80 height 18
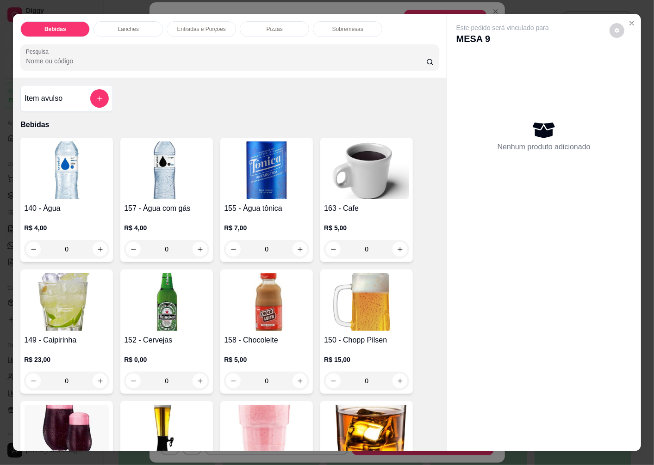
click at [160, 299] on img at bounding box center [166, 302] width 85 height 58
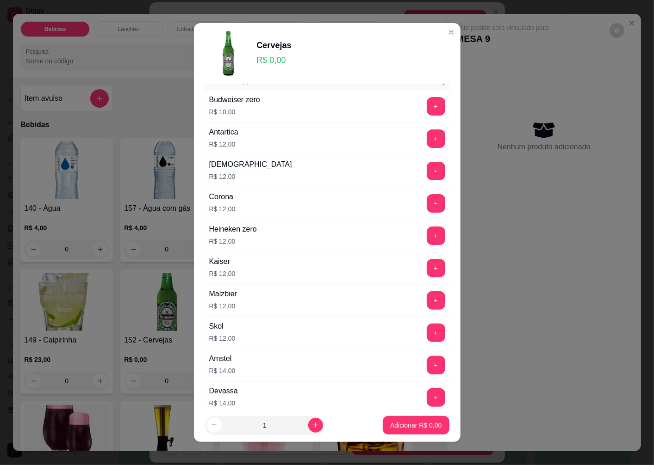
scroll to position [257, 0]
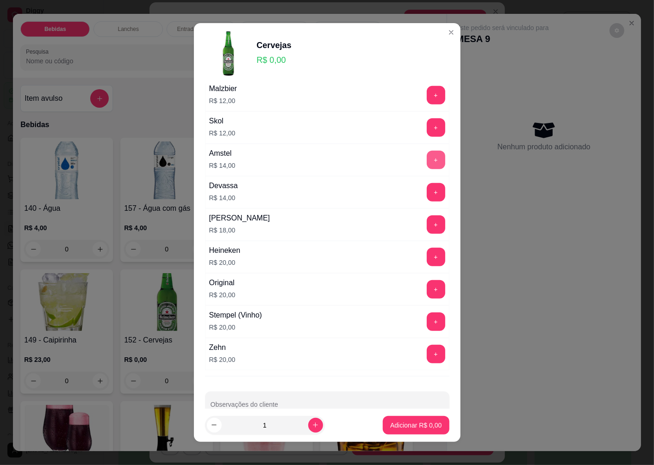
click at [426, 156] on button "+" at bounding box center [435, 160] width 19 height 19
click at [386, 423] on p "Adicionar R$ 14,00" at bounding box center [413, 425] width 55 height 9
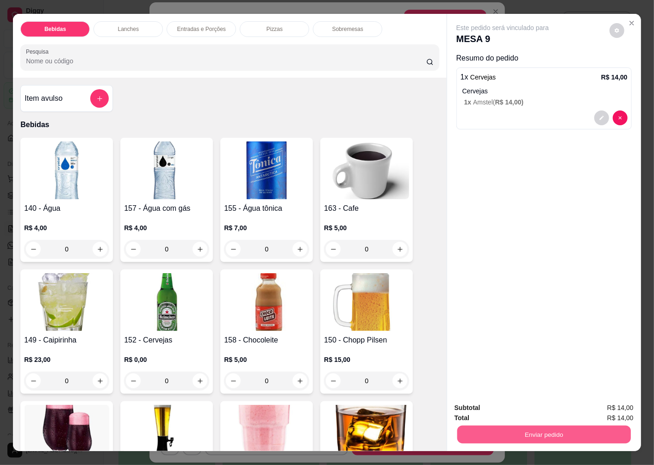
click at [492, 427] on button "Enviar pedido" at bounding box center [543, 435] width 173 height 18
click at [603, 404] on button "Enviar pedido" at bounding box center [609, 409] width 52 height 18
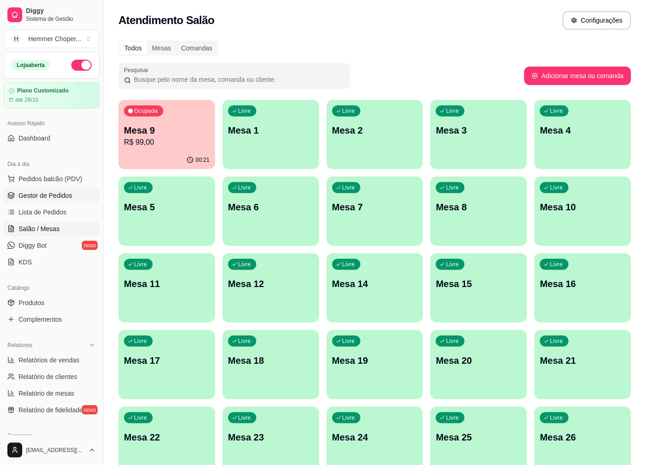
click at [63, 199] on span "Gestor de Pedidos" at bounding box center [46, 195] width 54 height 9
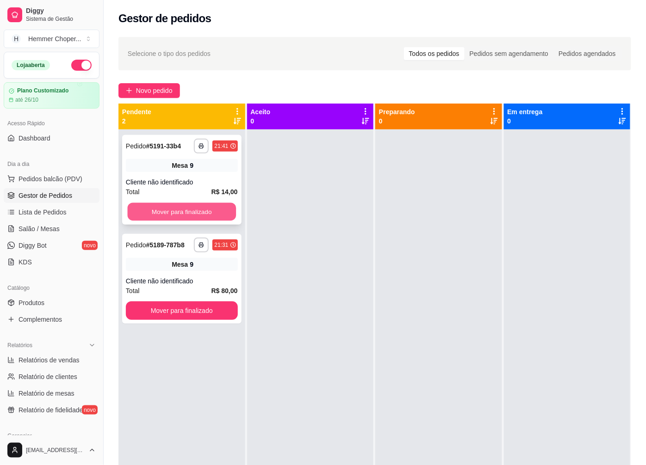
click at [183, 208] on button "Mover para finalizado" at bounding box center [182, 212] width 108 height 18
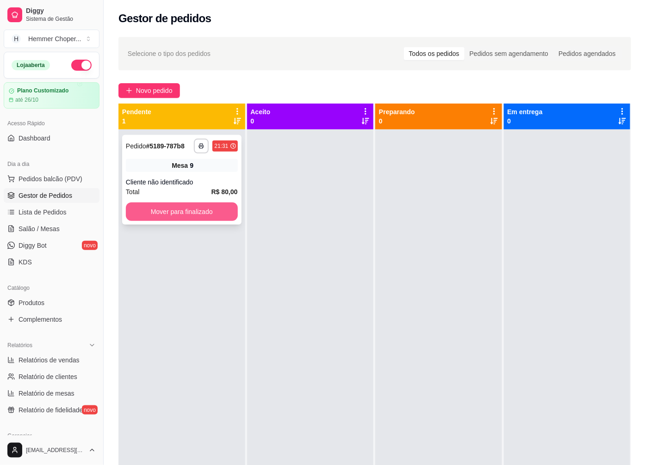
click at [168, 217] on button "Mover para finalizado" at bounding box center [182, 212] width 112 height 19
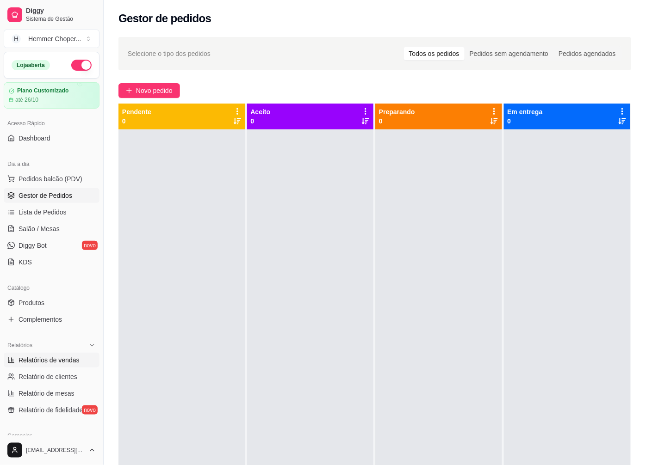
click at [47, 361] on span "Relatórios de vendas" at bounding box center [49, 360] width 61 height 9
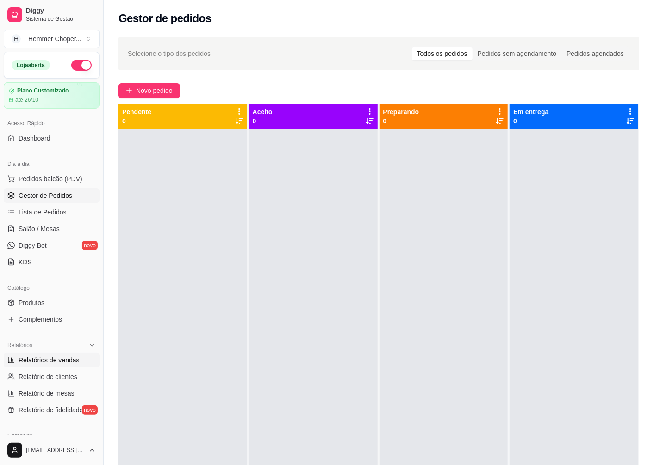
select select "ALL"
select select "0"
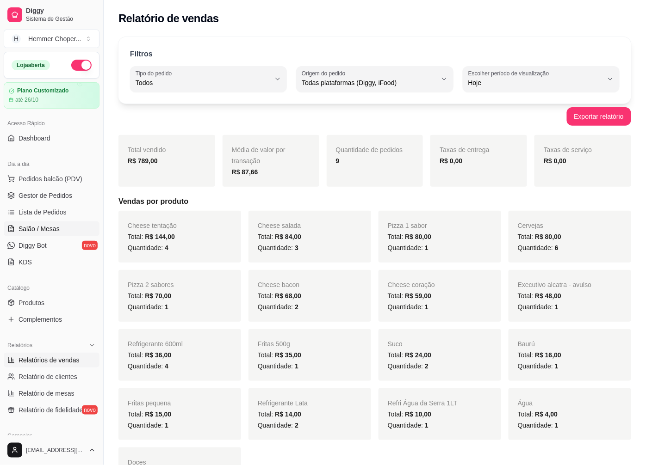
click at [43, 231] on span "Salão / Mesas" at bounding box center [39, 228] width 41 height 9
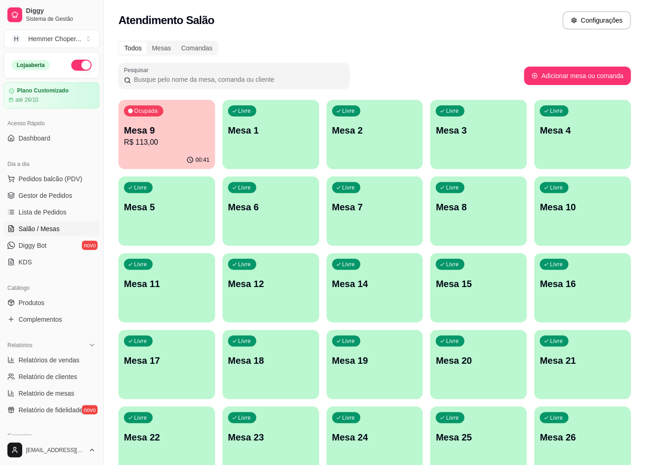
click at [183, 138] on p "R$ 113,00" at bounding box center [167, 142] width 86 height 11
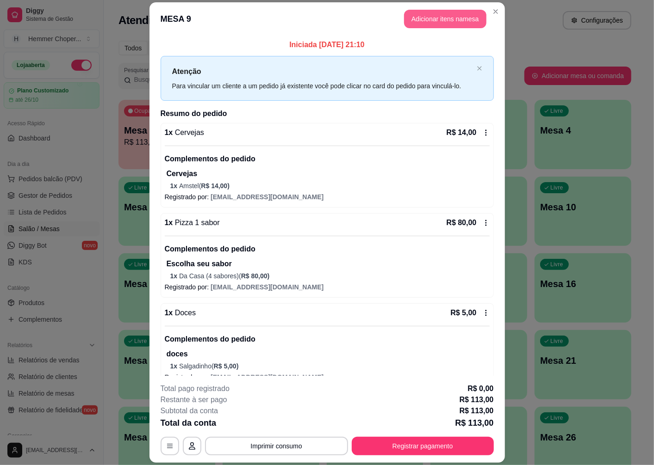
click at [445, 15] on button "Adicionar itens na mesa" at bounding box center [445, 19] width 82 height 19
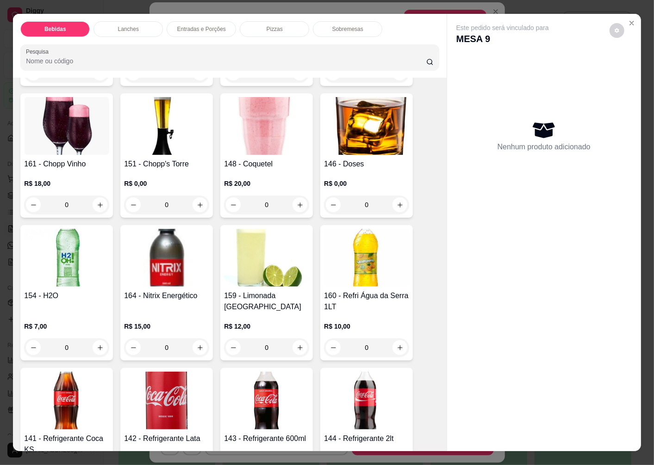
scroll to position [205, 0]
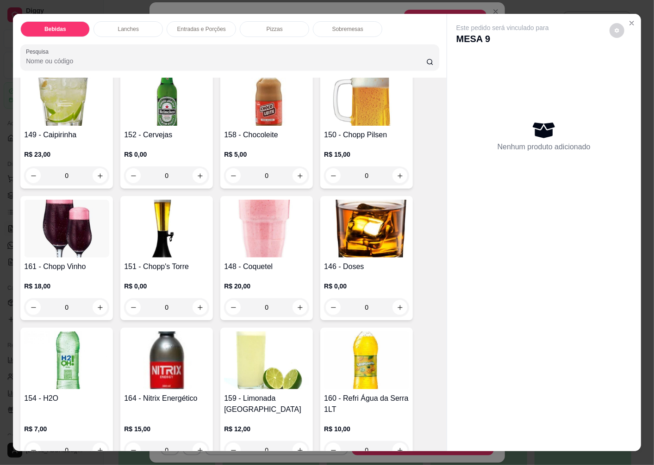
click at [164, 102] on img at bounding box center [166, 97] width 85 height 58
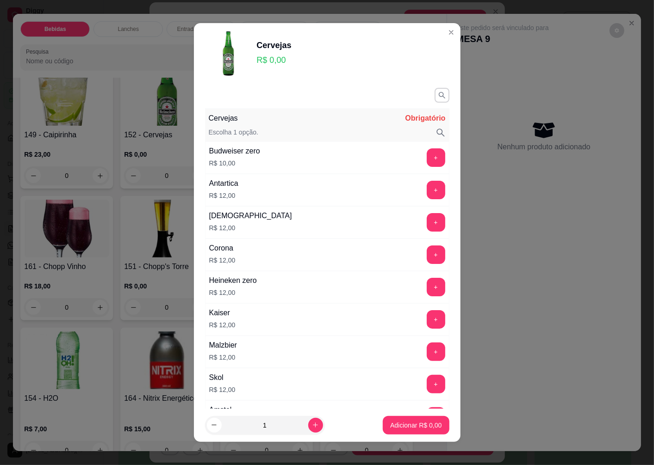
scroll to position [154, 0]
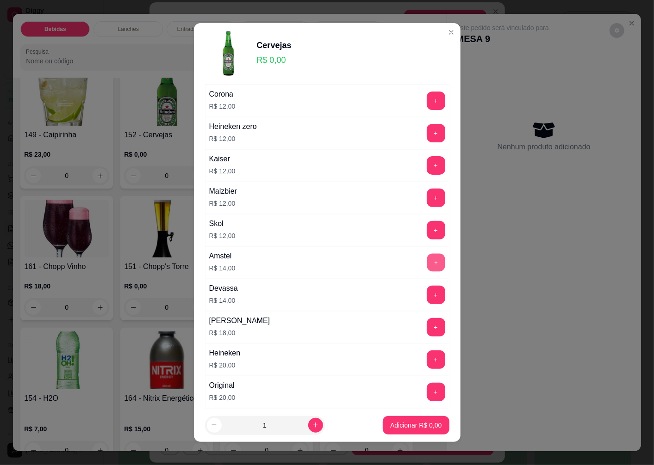
click at [426, 261] on button "+" at bounding box center [435, 263] width 18 height 18
click at [394, 427] on p "Adicionar R$ 14,00" at bounding box center [413, 425] width 55 height 9
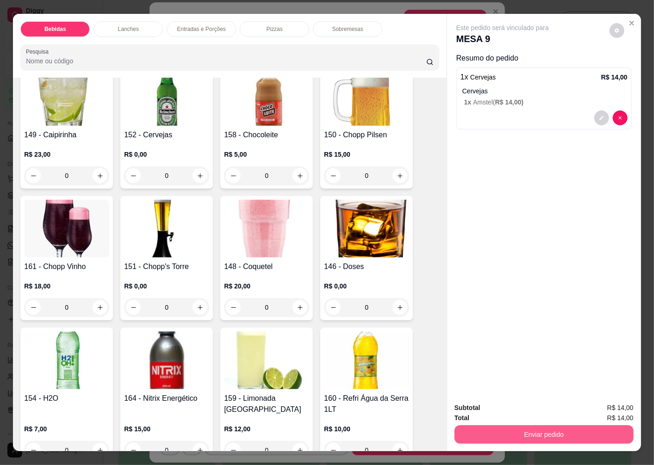
click at [515, 429] on button "Enviar pedido" at bounding box center [543, 435] width 179 height 19
click at [602, 405] on button "Enviar pedido" at bounding box center [609, 409] width 52 height 18
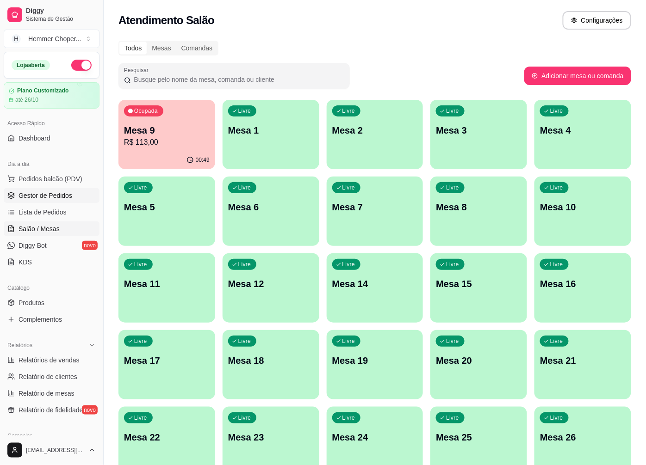
click at [39, 199] on span "Gestor de Pedidos" at bounding box center [46, 195] width 54 height 9
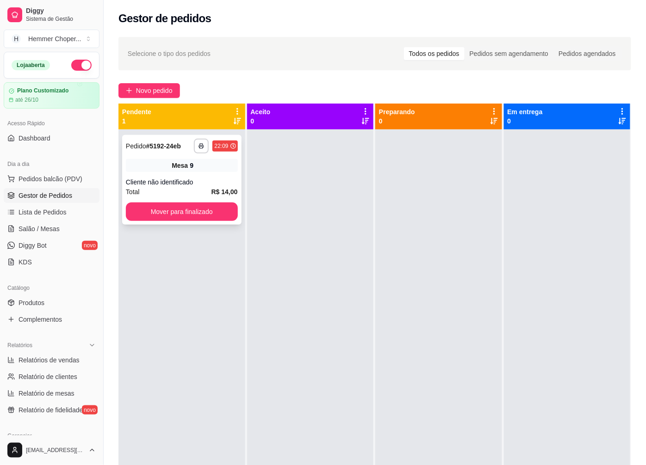
click at [191, 199] on div "**********" at bounding box center [181, 180] width 119 height 90
click at [158, 215] on button "Mover para finalizado" at bounding box center [182, 212] width 108 height 18
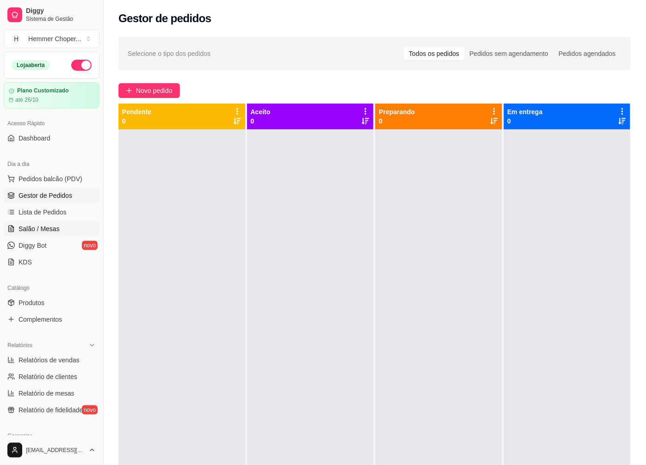
click at [53, 224] on span "Salão / Mesas" at bounding box center [39, 228] width 41 height 9
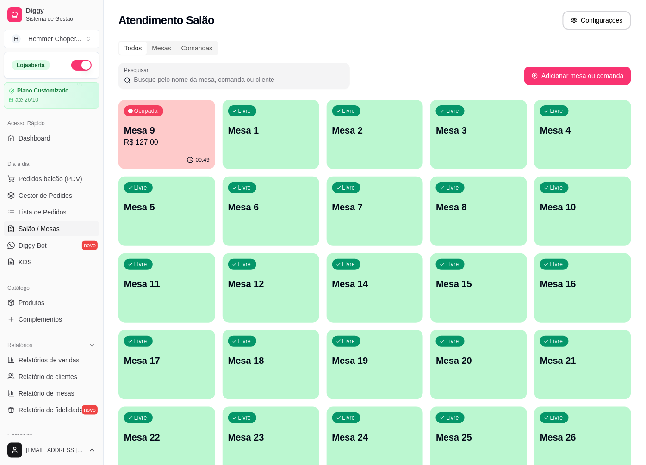
click at [371, 220] on div "Livre Mesa 7" at bounding box center [375, 206] width 97 height 58
click at [164, 130] on p "Mesa 9" at bounding box center [167, 130] width 86 height 13
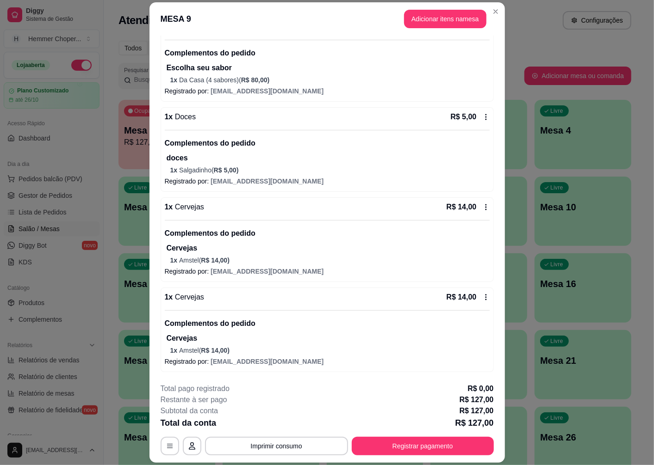
scroll to position [27, 0]
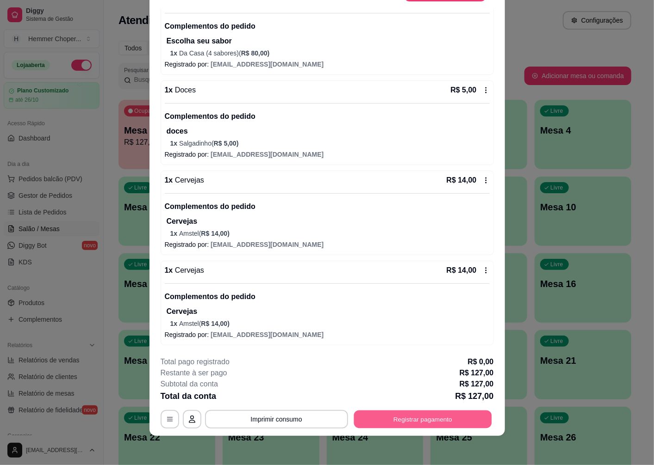
click at [387, 421] on button "Registrar pagamento" at bounding box center [422, 420] width 138 height 18
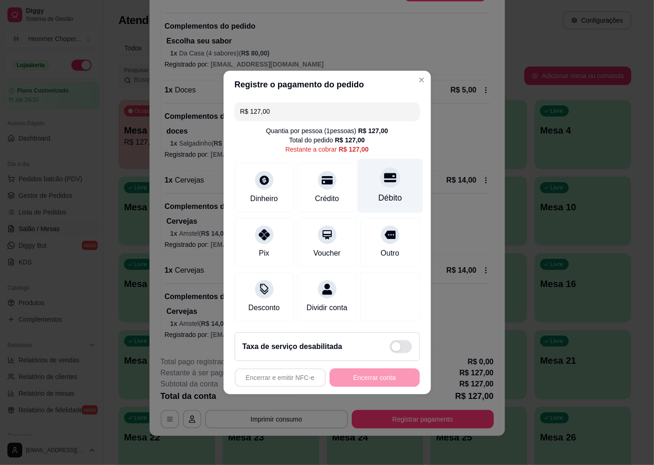
click at [387, 192] on div "Débito" at bounding box center [390, 198] width 24 height 12
type input "R$ 0,00"
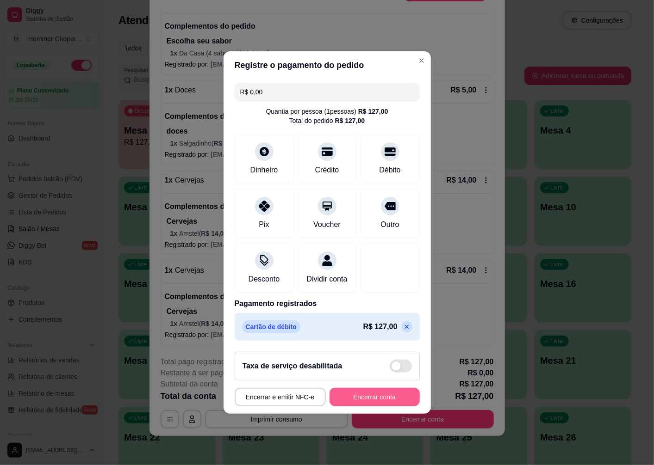
click at [368, 407] on button "Encerrar conta" at bounding box center [374, 397] width 90 height 19
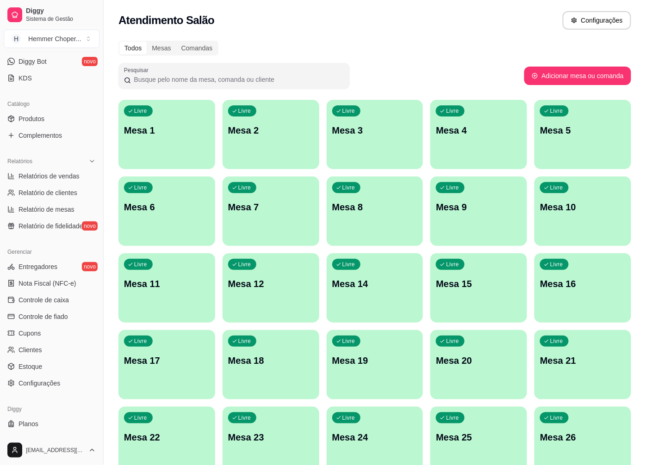
scroll to position [200, 0]
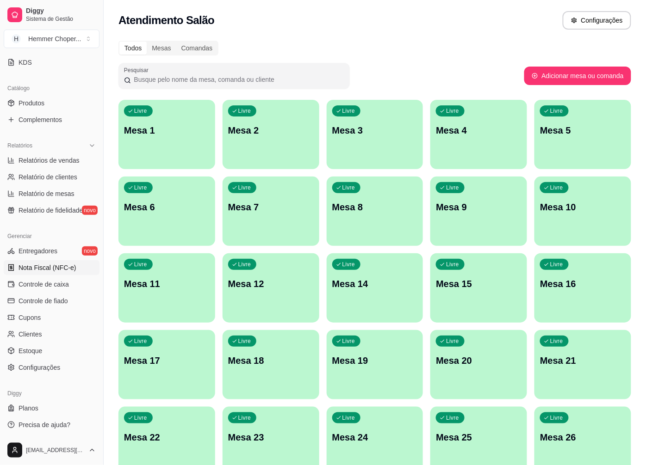
click at [57, 271] on span "Nota Fiscal (NFC-e)" at bounding box center [47, 267] width 57 height 9
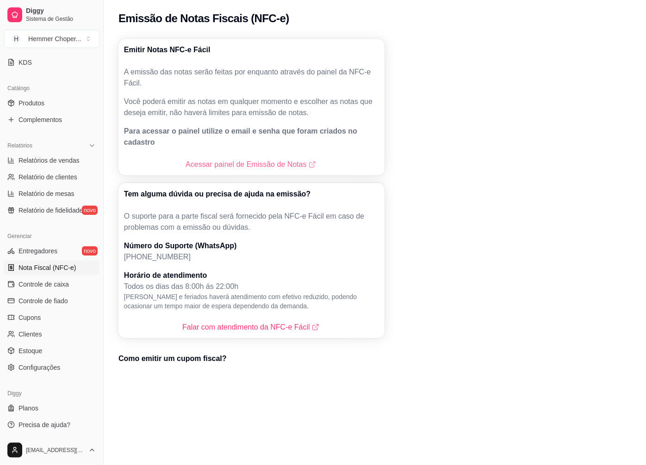
click at [254, 159] on link "Acessar painel de Emissão de Notas" at bounding box center [251, 164] width 132 height 11
